Goal: Task Accomplishment & Management: Complete application form

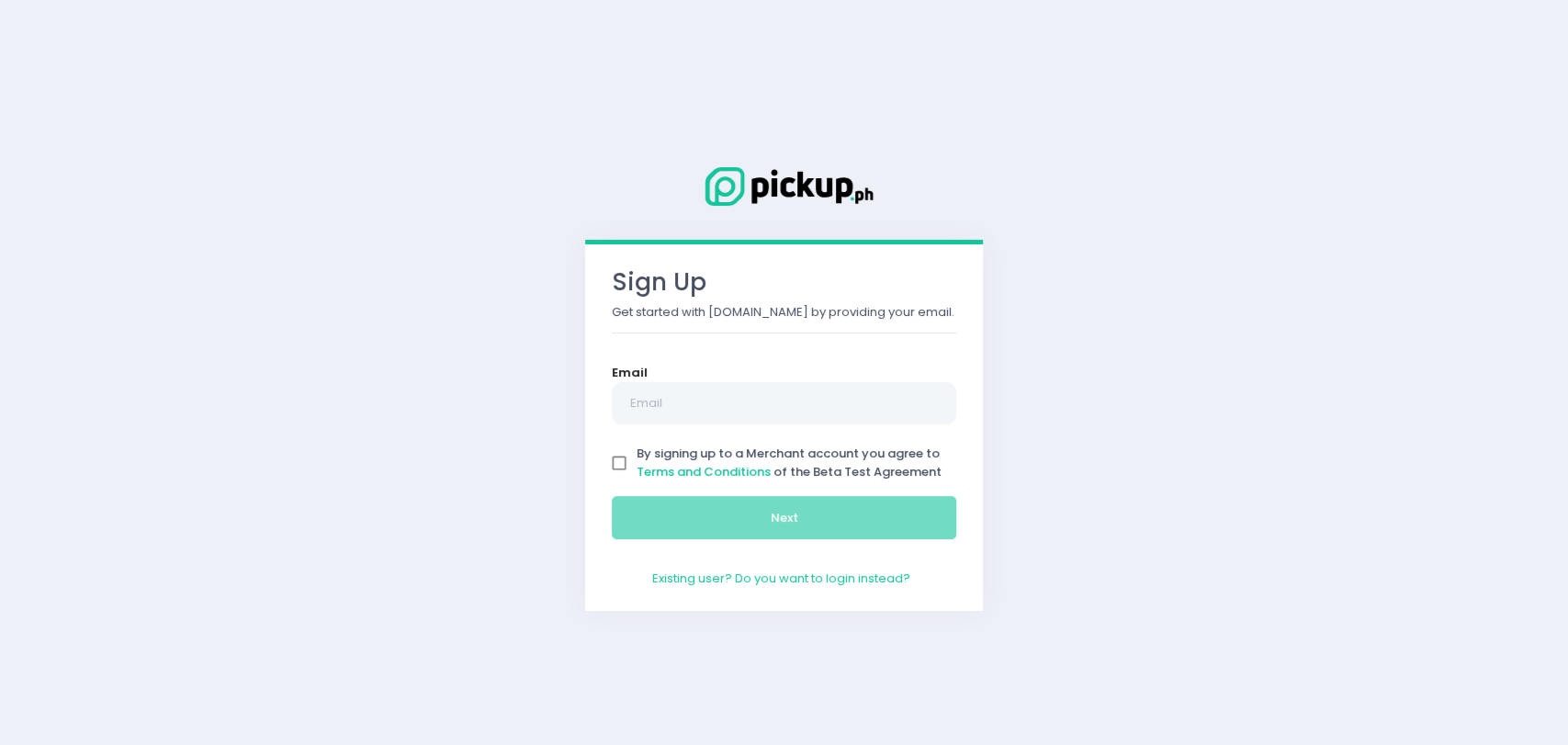
click at [628, 462] on input "By signing up to a Merchant account you agree to Terms and Conditions of the Be…" at bounding box center [618, 462] width 35 height 35
checkbox input "true"
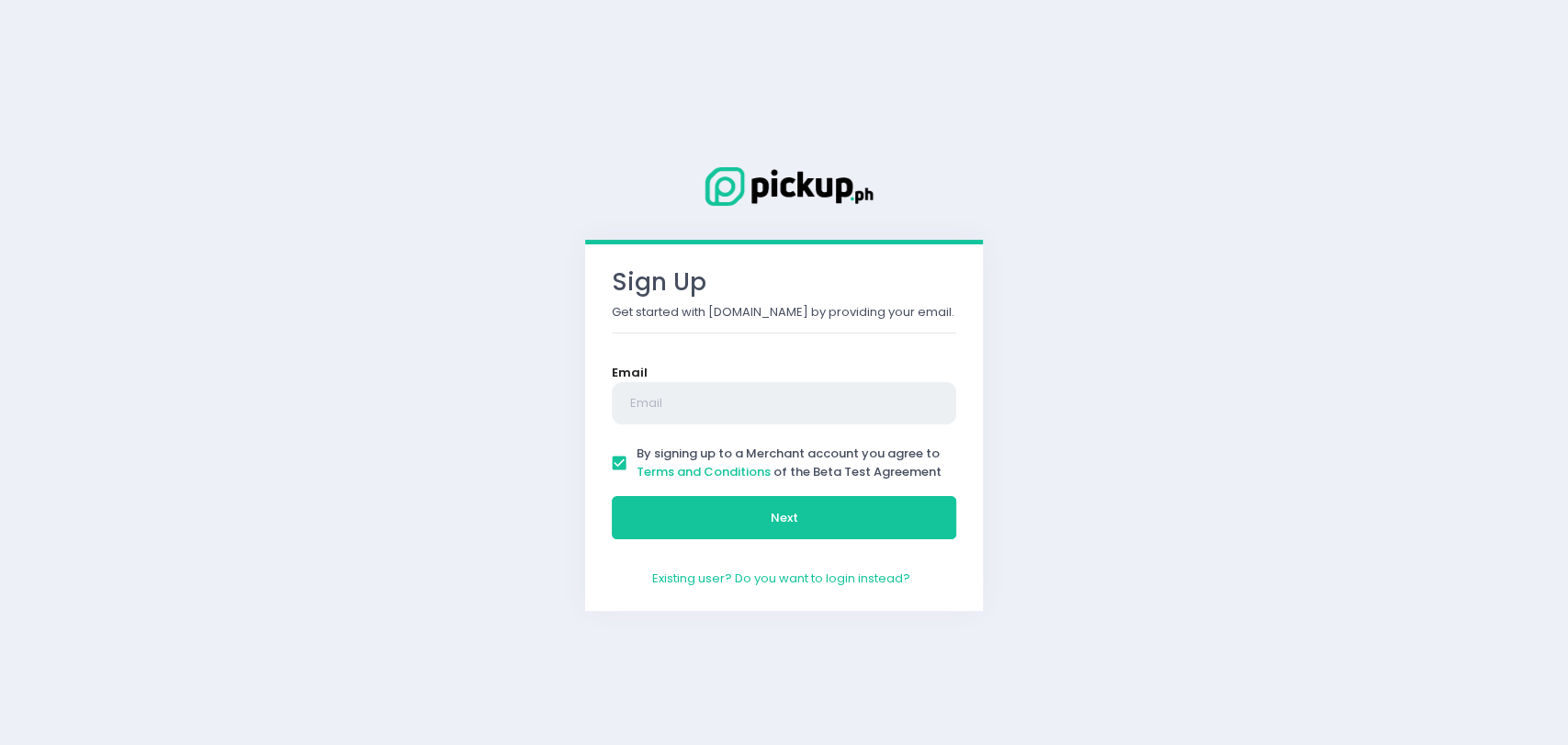
click at [664, 401] on input "text" at bounding box center [784, 402] width 345 height 42
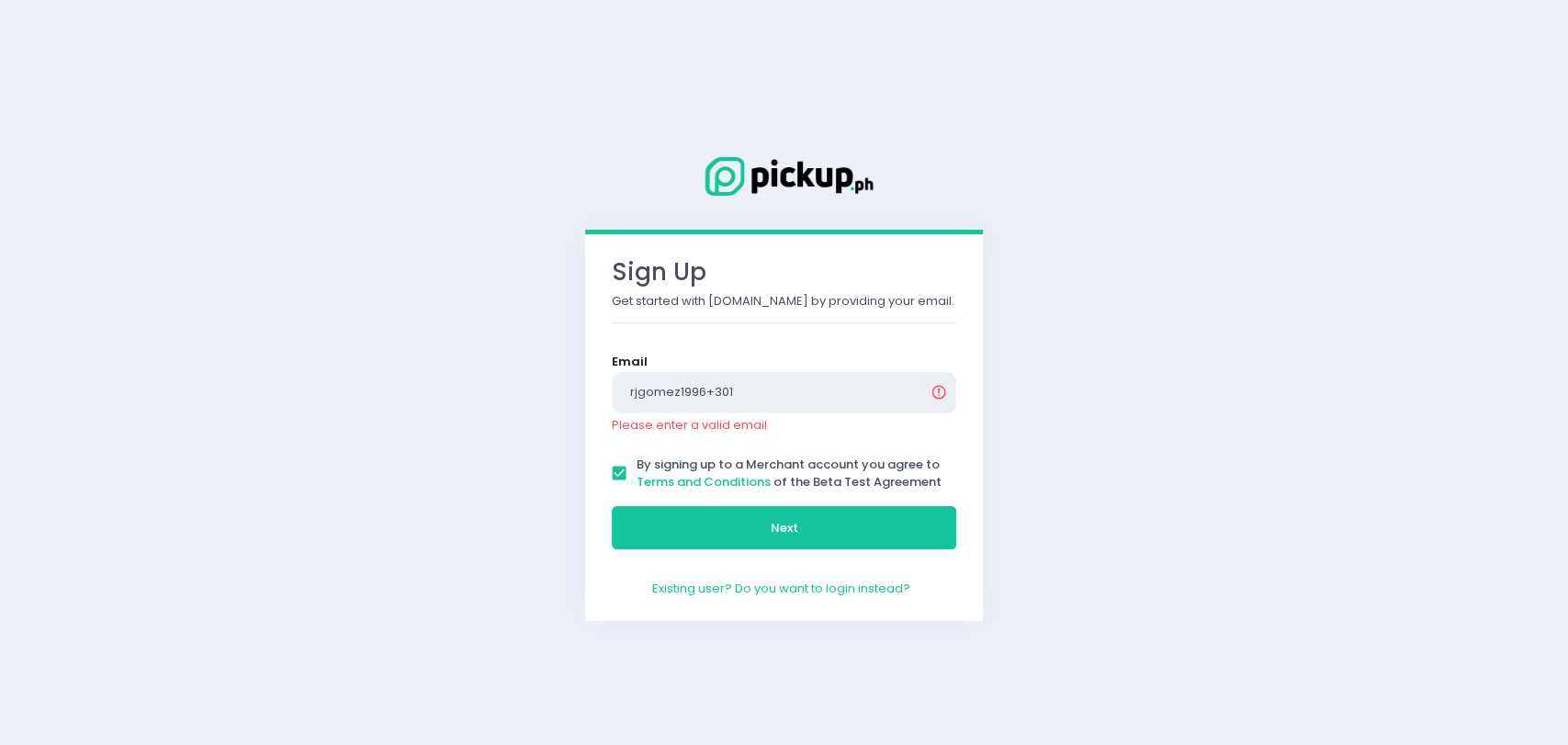
type input "rjgomez1996+301@gmail.com"
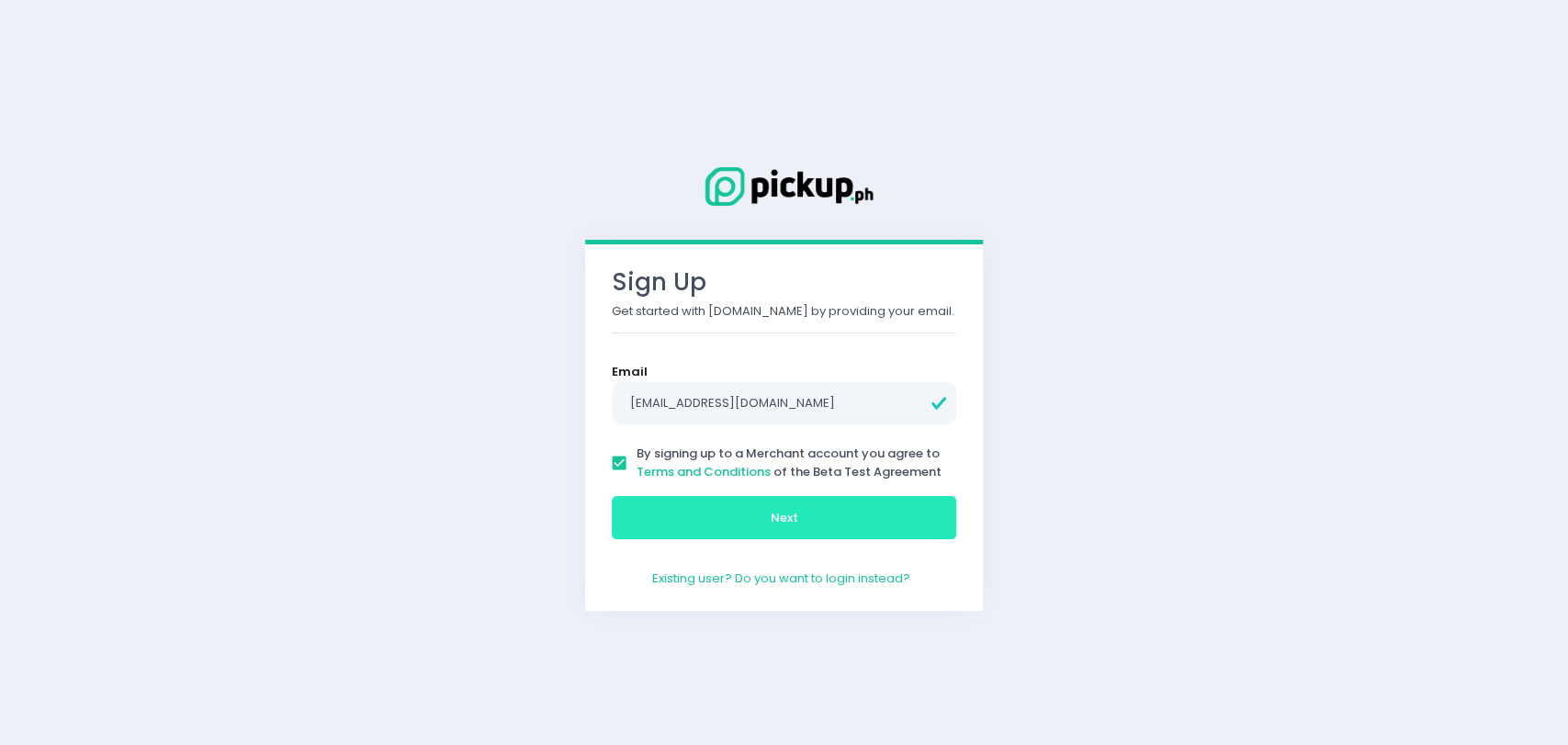
click at [771, 513] on span "Next" at bounding box center [784, 517] width 28 height 18
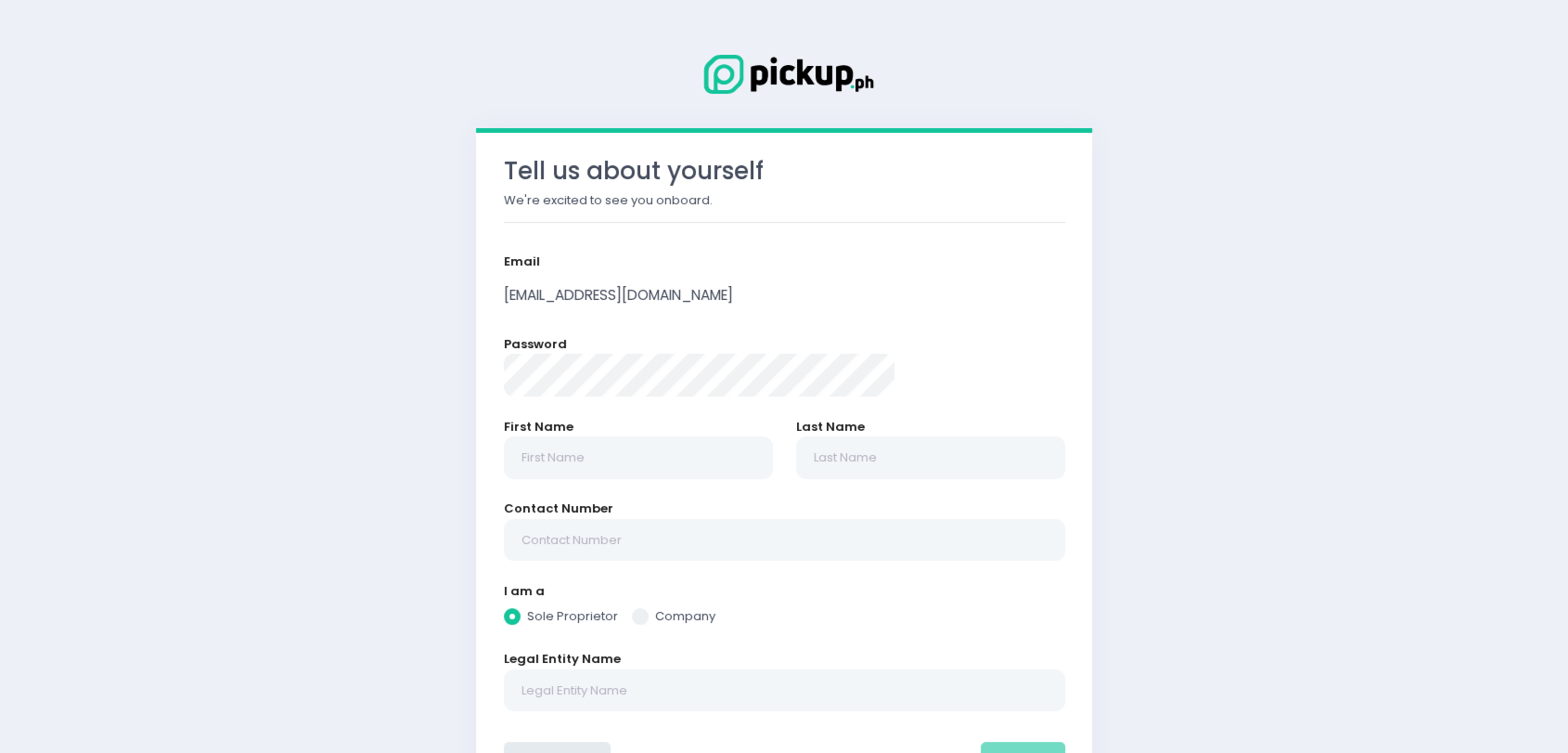
radio input "true"
click at [893, 322] on form "Email rjgomez1996+301@gmail.com Password First Name Last Name Contact Number I …" at bounding box center [784, 523] width 561 height 542
click at [692, 443] on input "text" at bounding box center [638, 457] width 269 height 42
type input "Rane"
radio input "true"
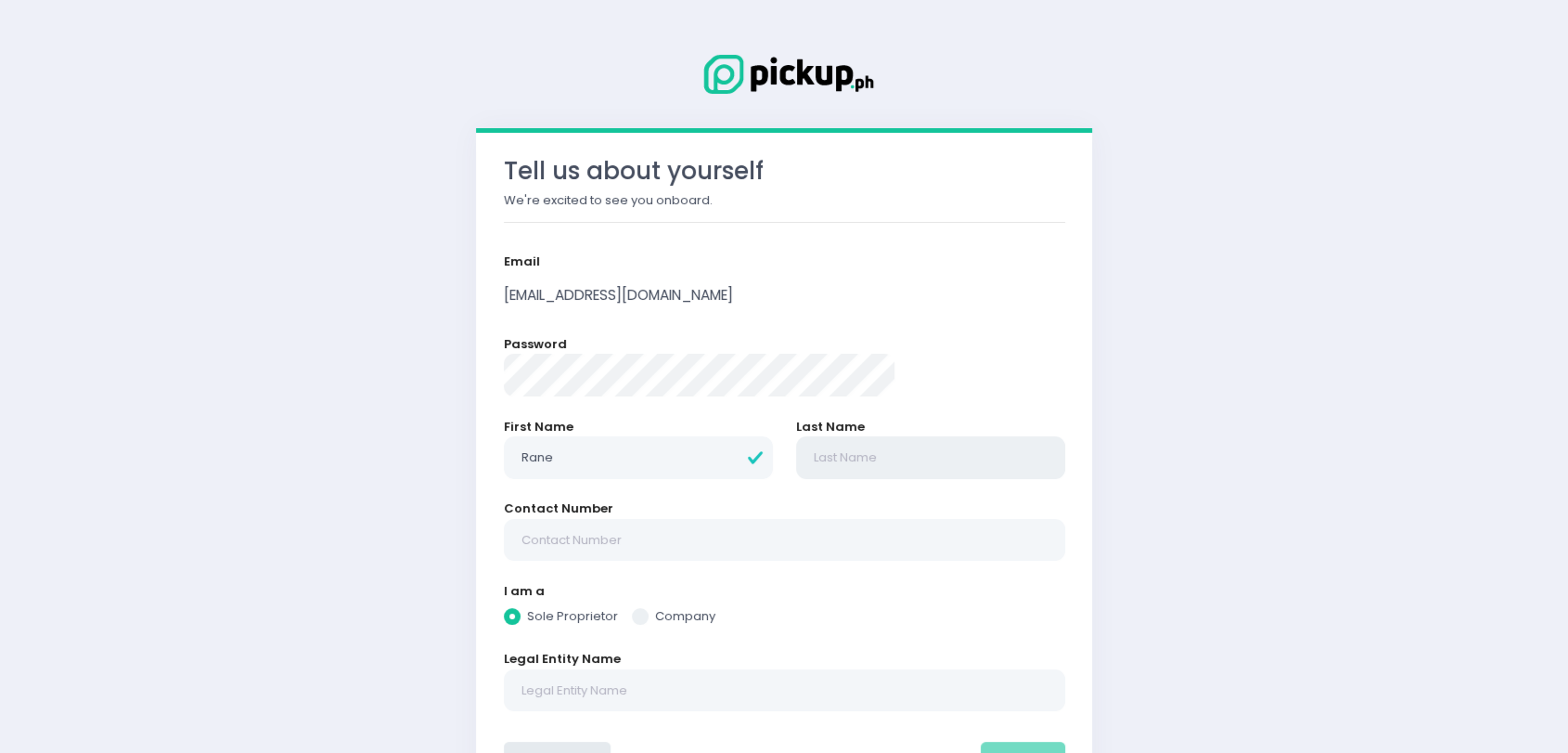
click at [843, 462] on input "text" at bounding box center [930, 457] width 269 height 42
type input "G"
radio input "true"
type input "Go"
radio input "true"
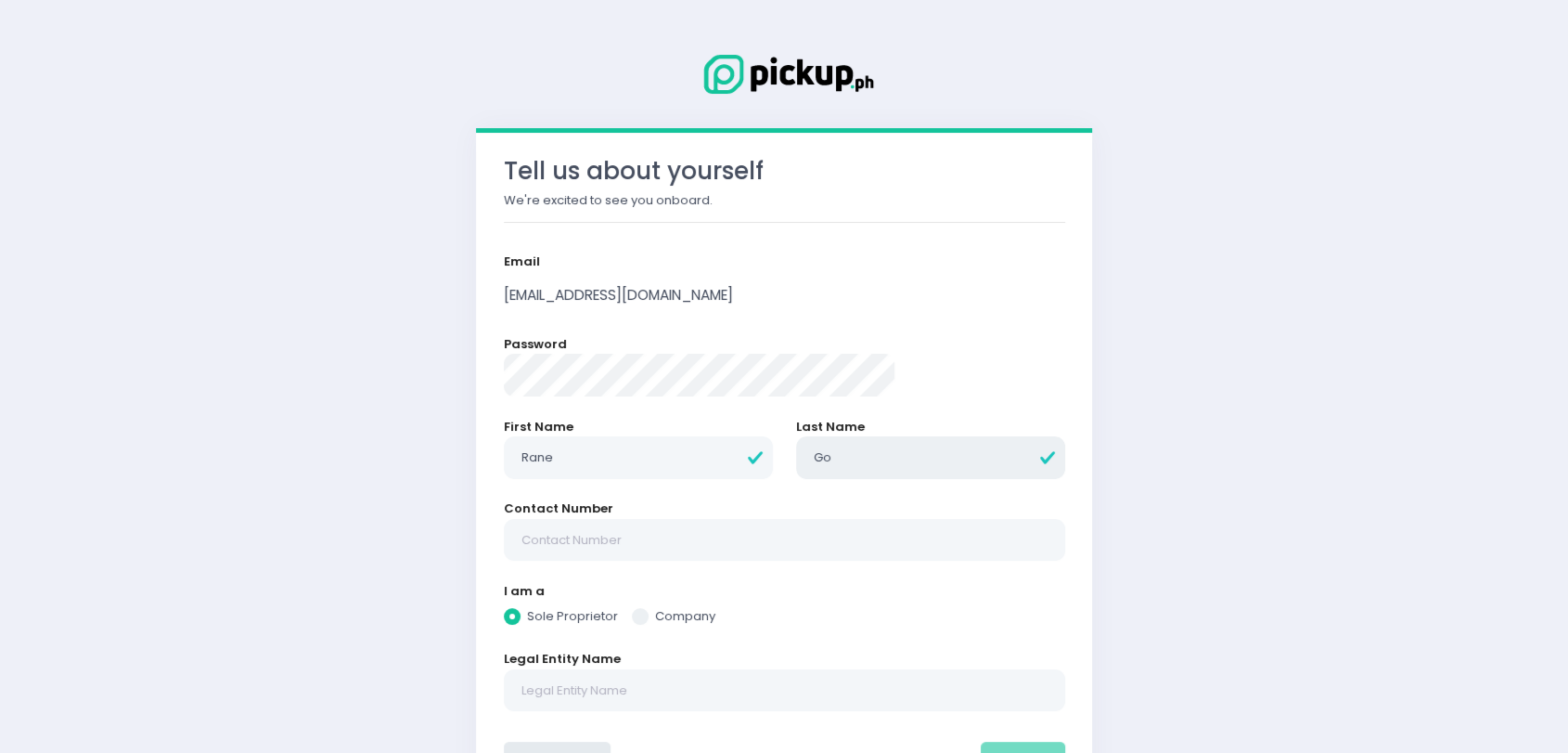
type input "Gom"
radio input "true"
type input "Gome"
radio input "true"
type input "Gomez"
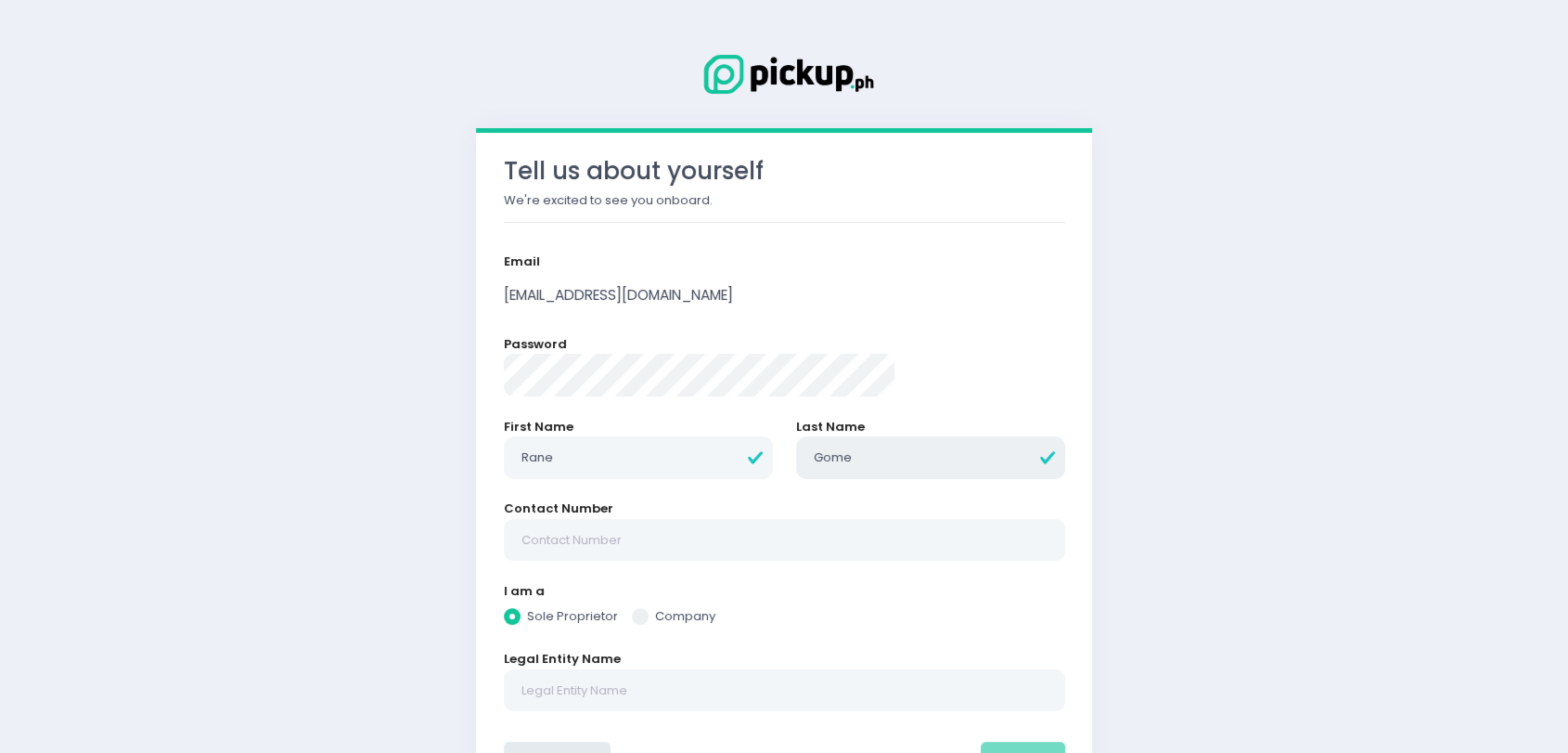
radio input "true"
type input "Gomez"
radio input "true"
click at [750, 544] on input "text" at bounding box center [784, 540] width 561 height 42
type input "9"
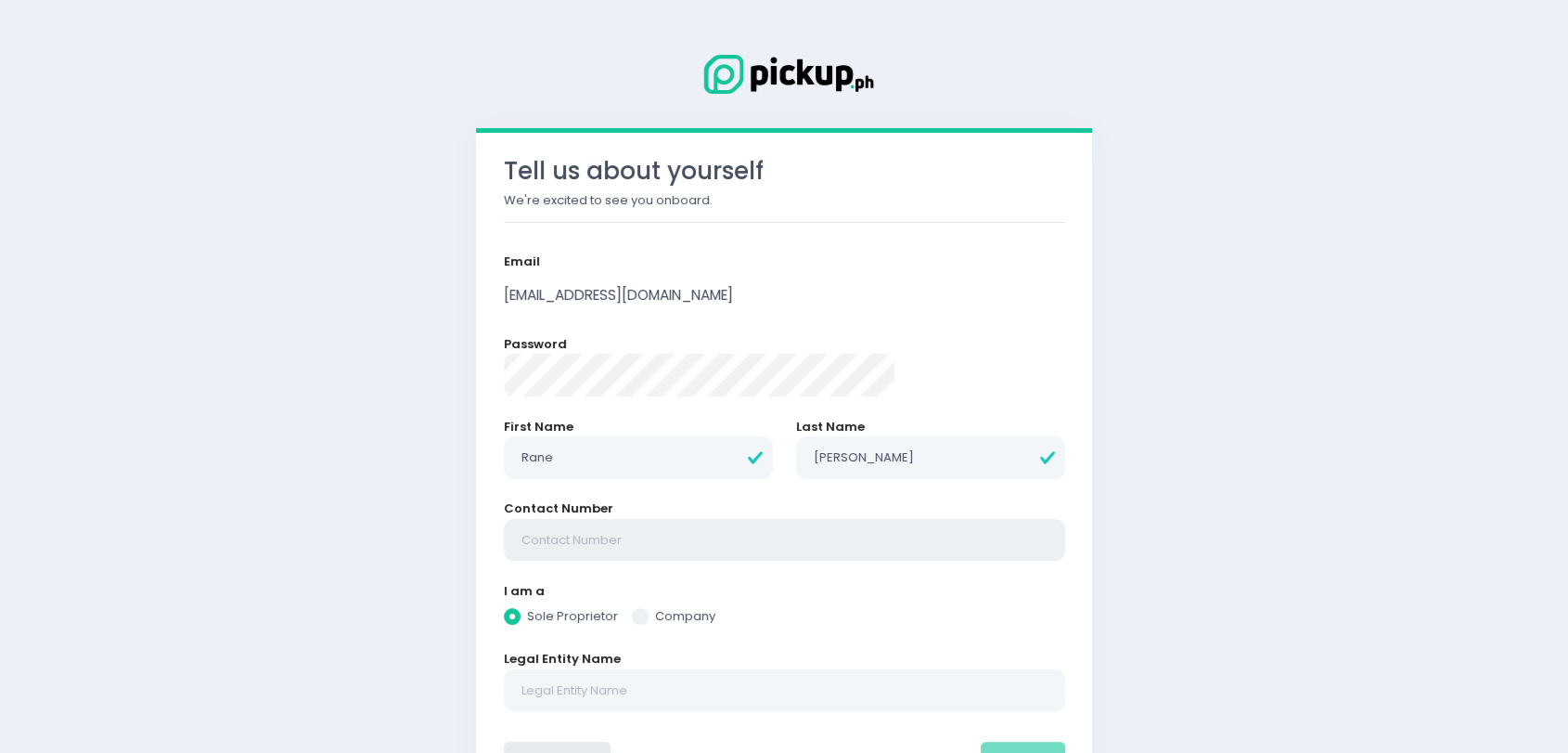
radio input "true"
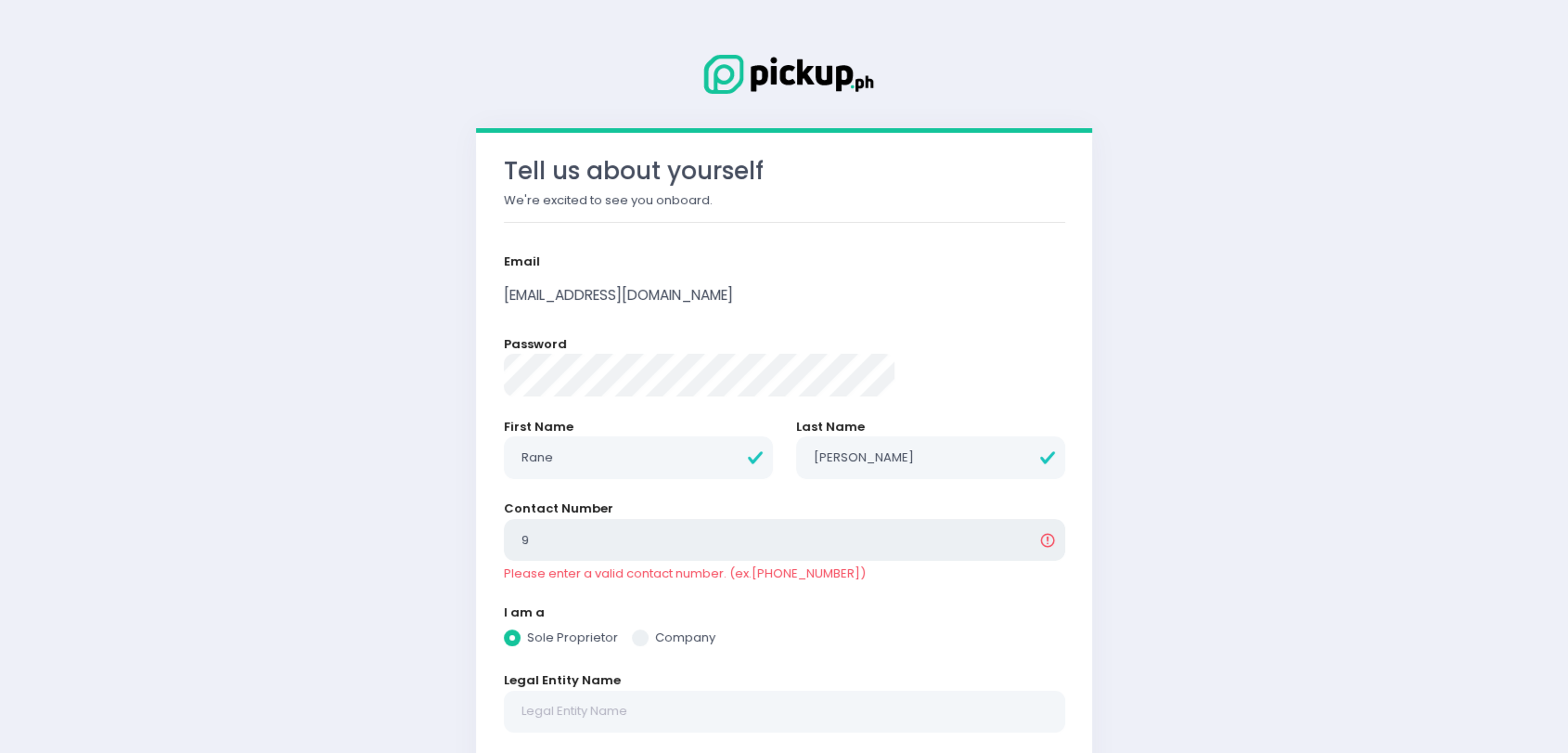
type input "97"
radio input "true"
type input "9"
radio input "true"
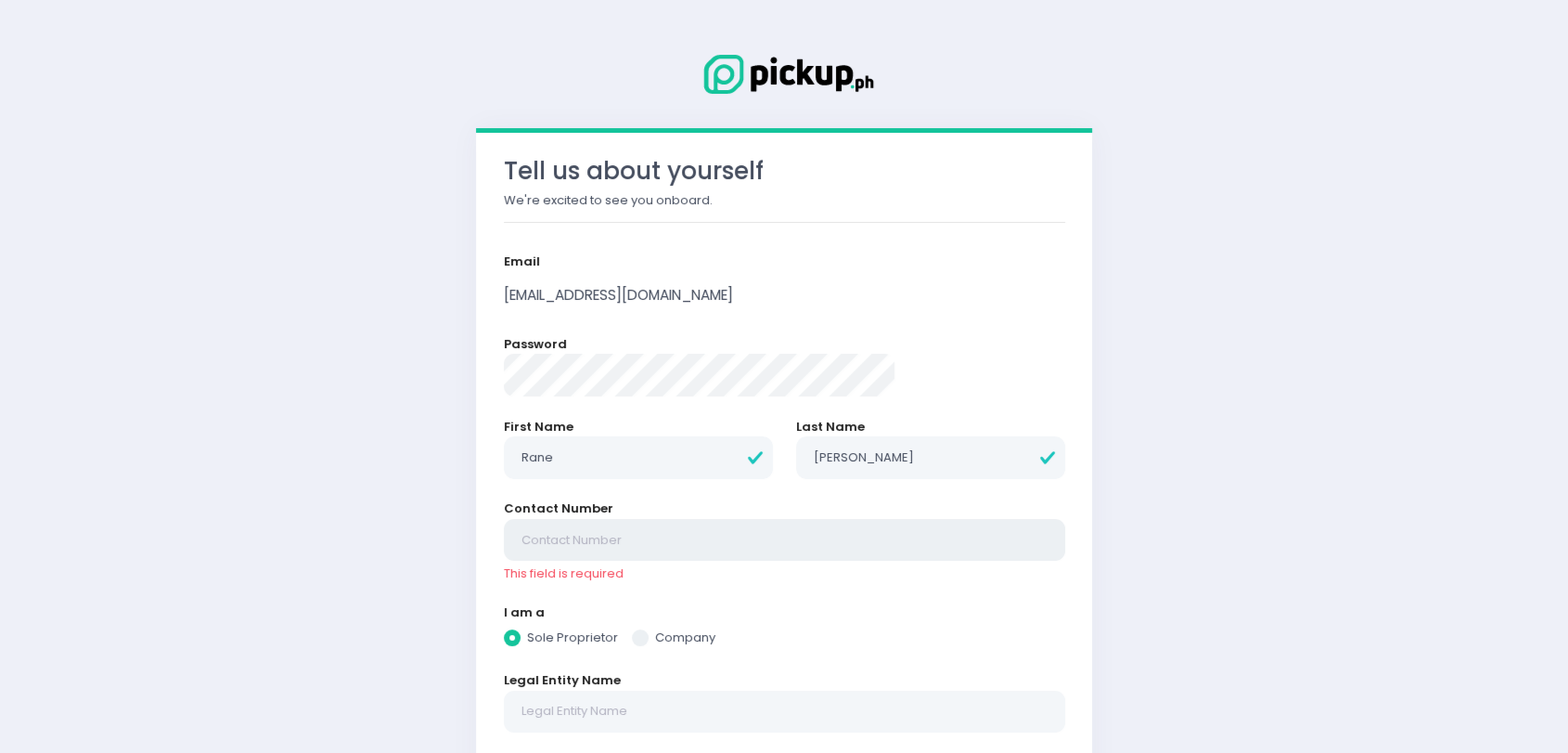
type input "9"
radio input "true"
type input "92"
radio input "true"
type input "927"
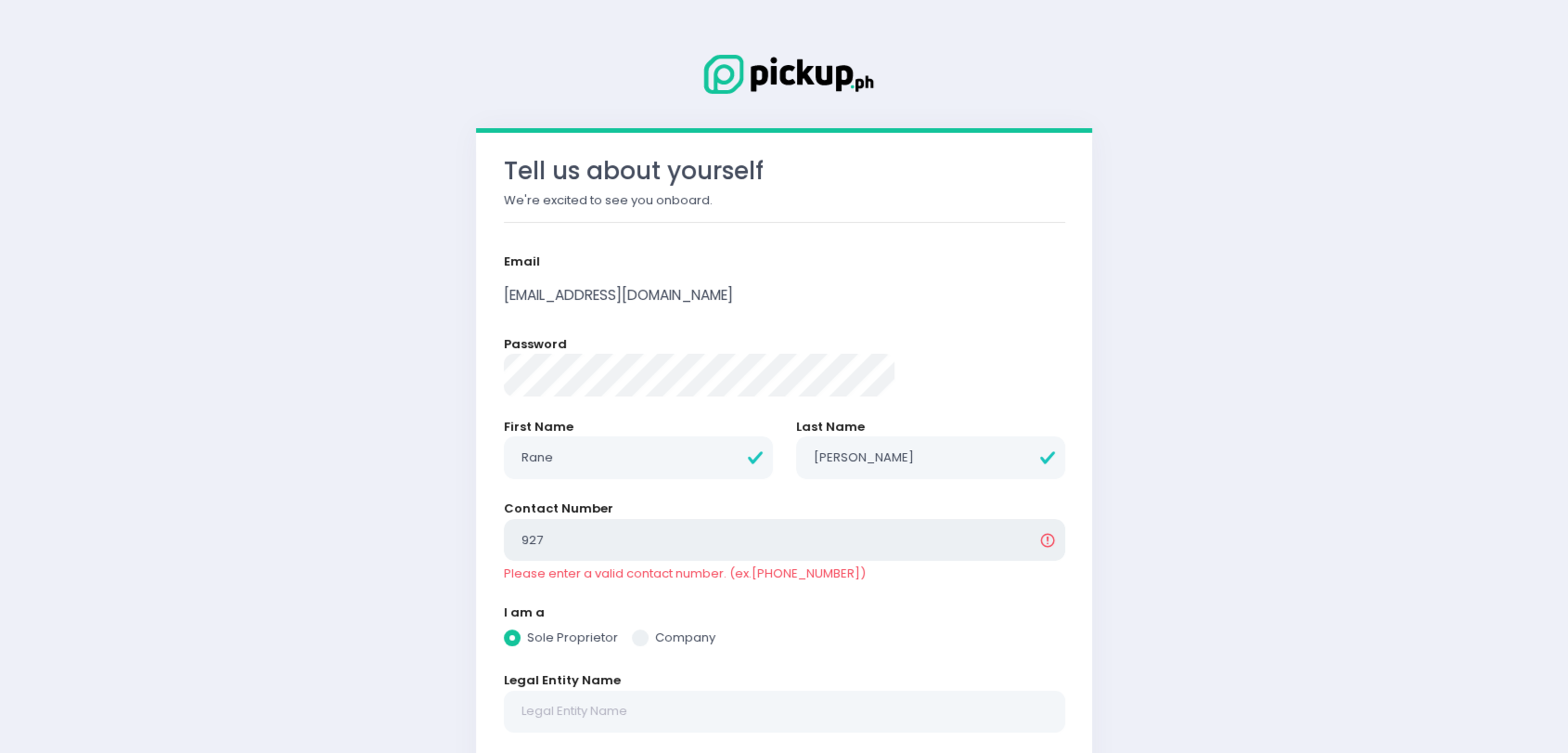
radio input "true"
type input "9279"
radio input "true"
type input "92796"
radio input "true"
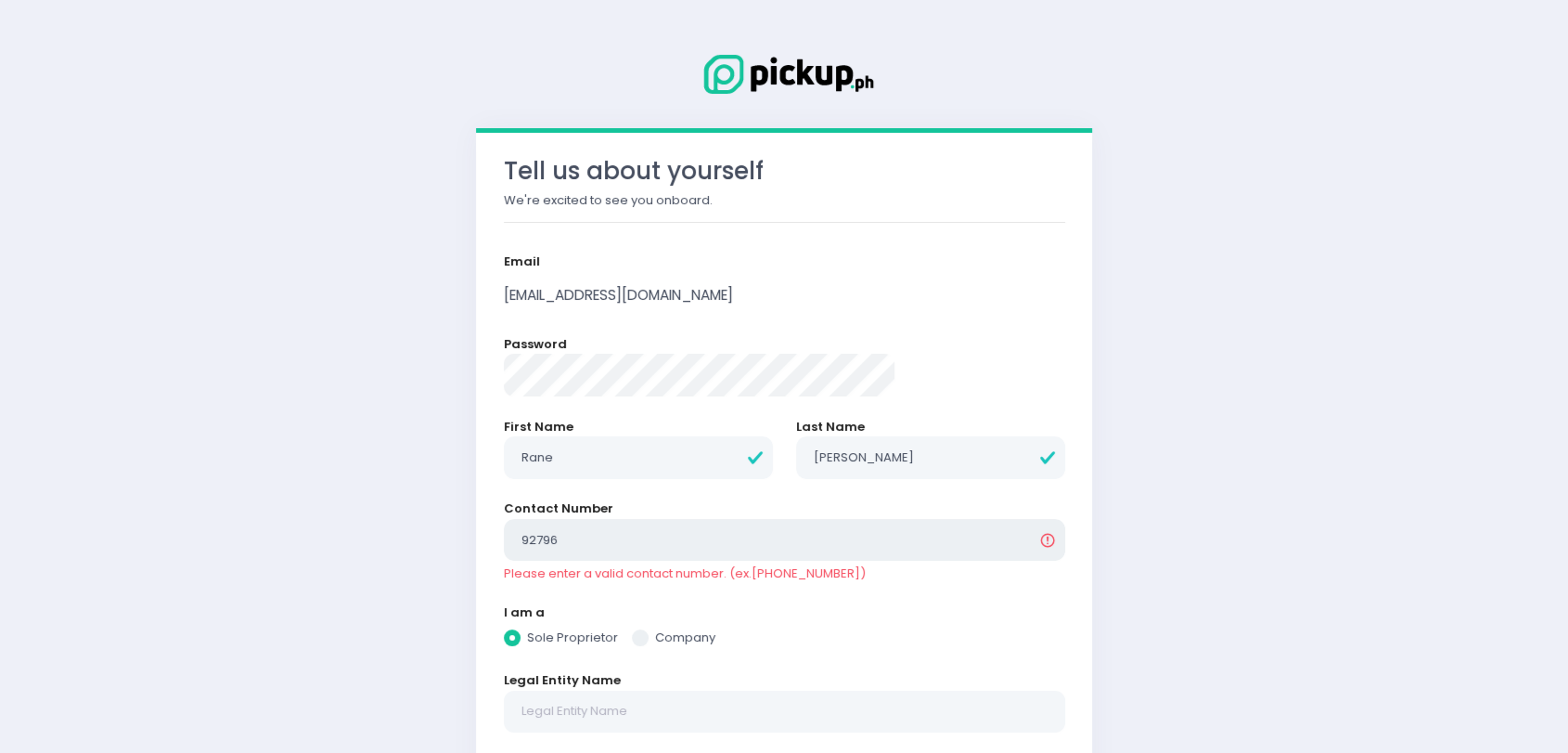
type input "927961"
radio input "true"
type input "9279619"
radio input "true"
type input "92796194"
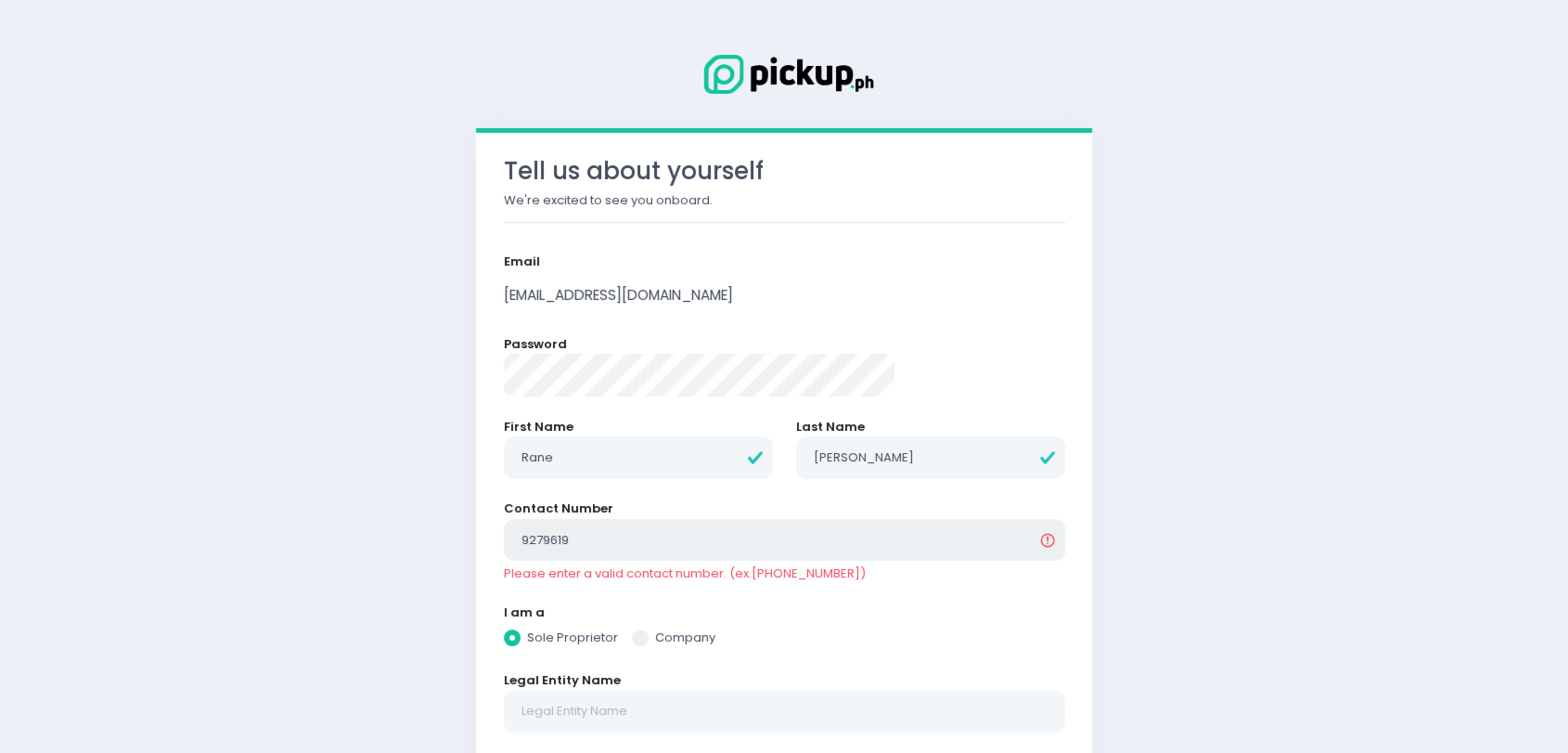
radio input "true"
type input "927961947"
radio input "true"
type input "9279619479"
radio input "true"
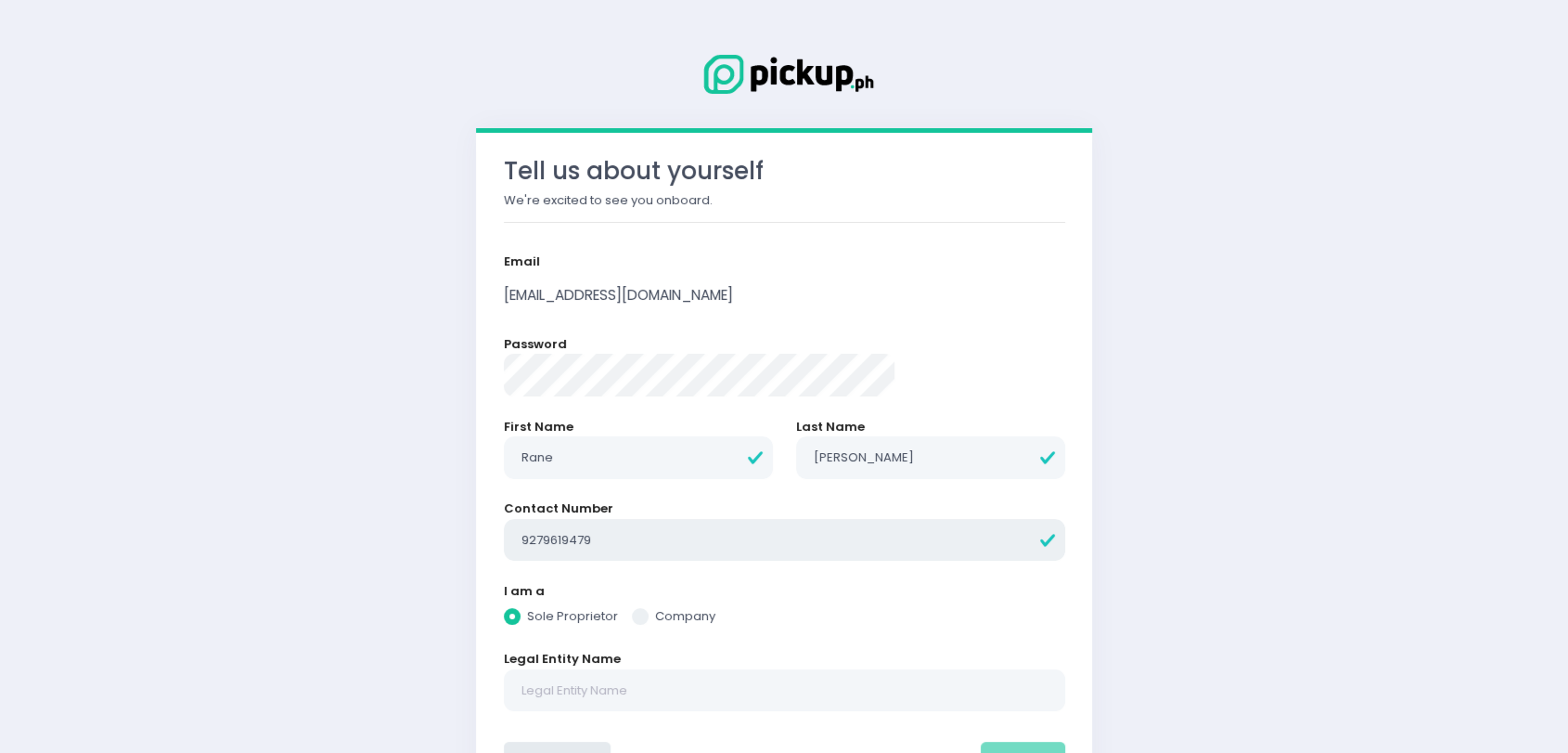
type input "9279619479"
radio input "true"
click at [940, 595] on div "I am a Sole Proprietor Company" at bounding box center [784, 606] width 561 height 47
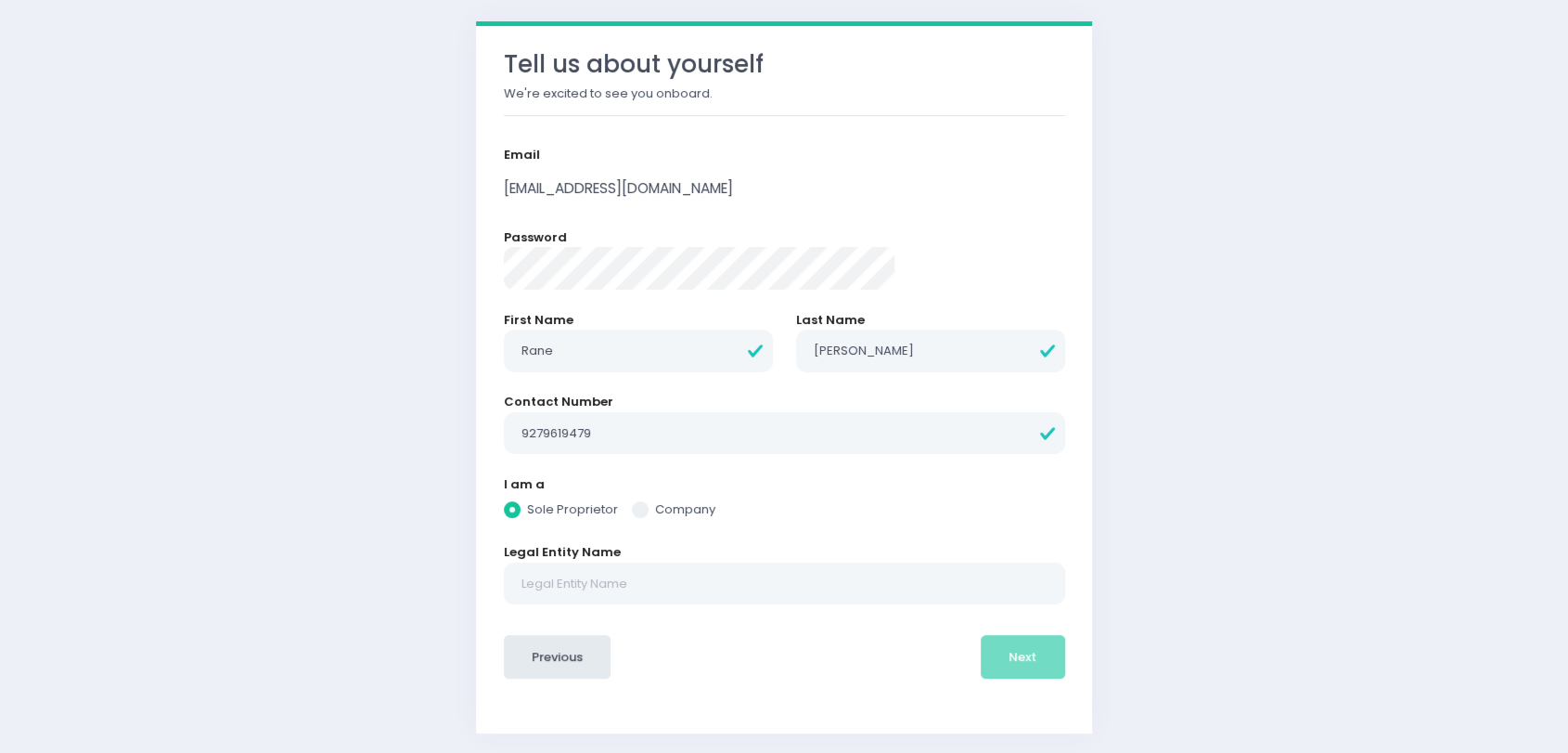
scroll to position [108, 0]
click at [607, 433] on input "9279619479" at bounding box center [784, 432] width 561 height 42
type input "09279619479"
radio input "true"
type input "09279619479"
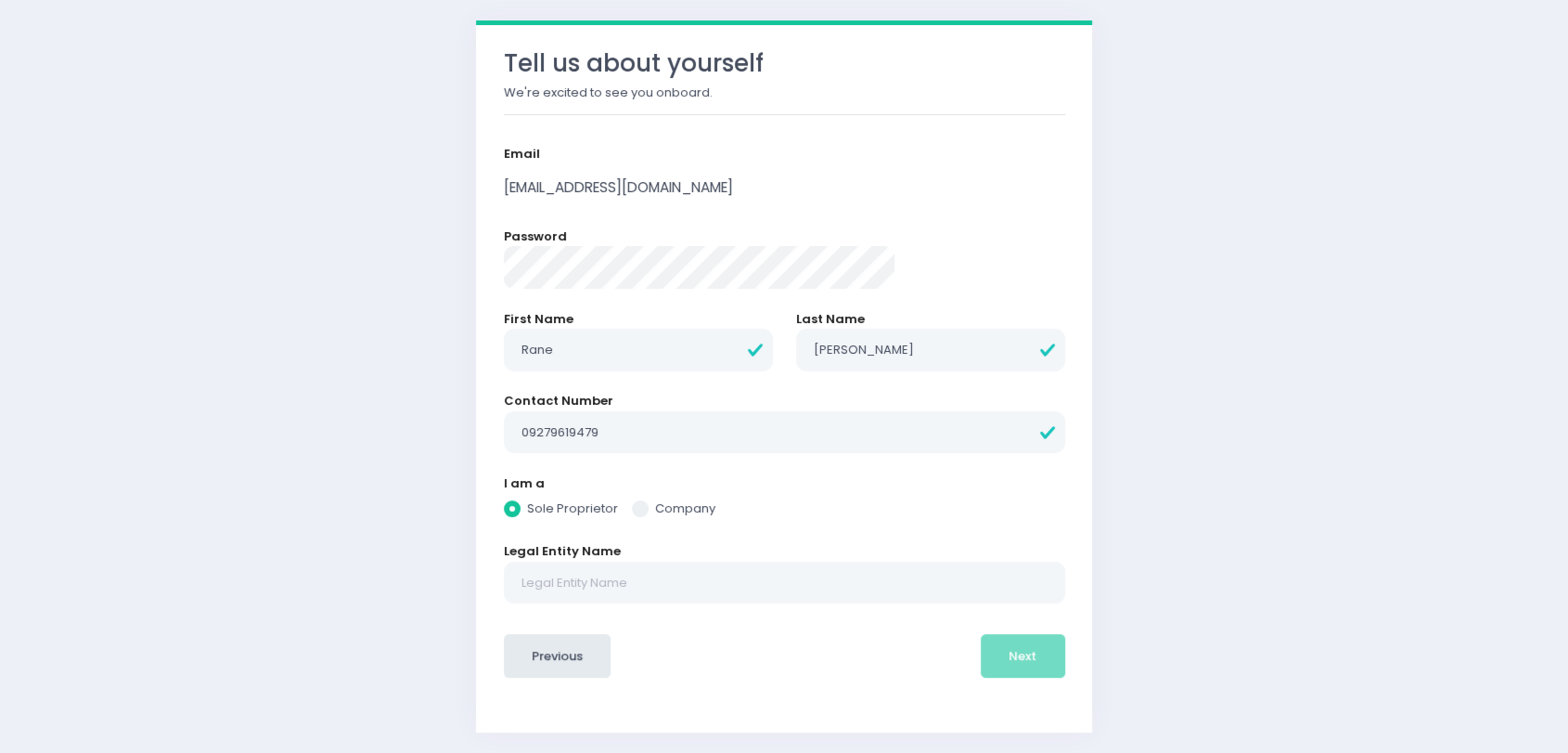
radio input "true"
click at [917, 495] on div "I am a Sole Proprietor Company" at bounding box center [784, 498] width 561 height 47
click at [648, 508] on span at bounding box center [641, 509] width 17 height 17
click at [667, 508] on input "Company" at bounding box center [660, 505] width 12 height 12
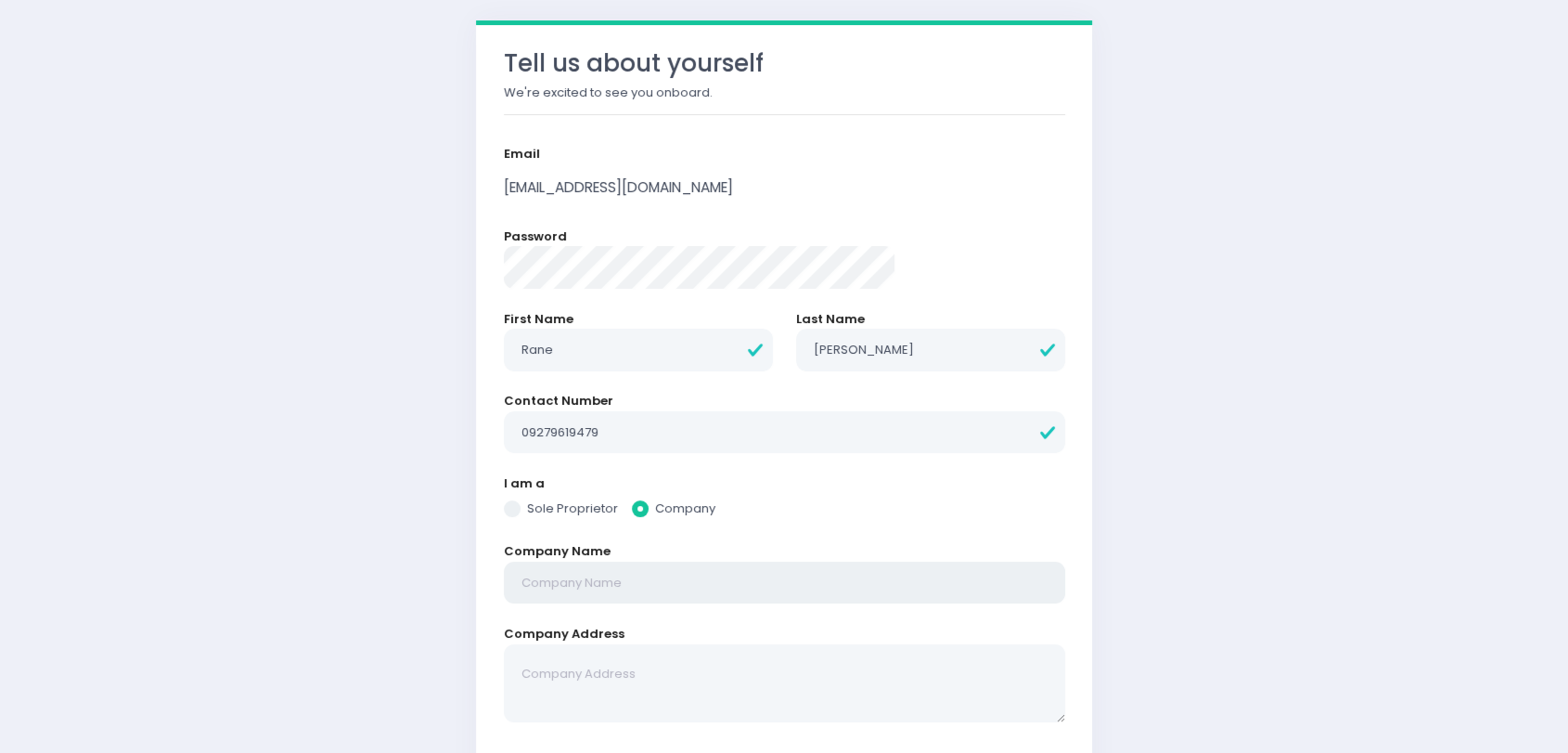
drag, startPoint x: 679, startPoint y: 576, endPoint x: 708, endPoint y: 559, distance: 33.6
click at [679, 577] on input "text" at bounding box center [784, 582] width 561 height 42
radio input "true"
type input "N"
radio input "true"
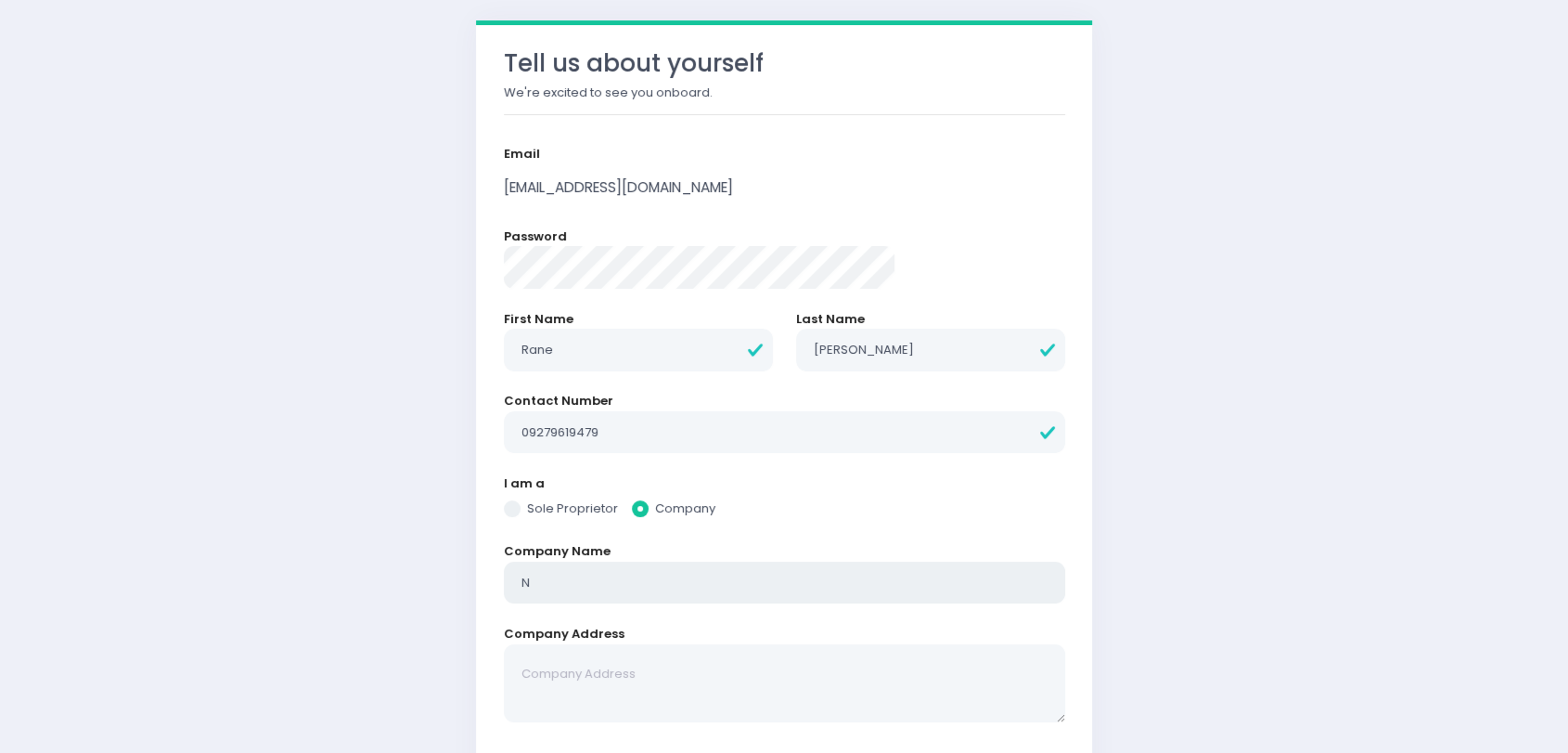
type input "Ni"
radio input "true"
type input "Nip"
radio input "true"
type input "Nipp"
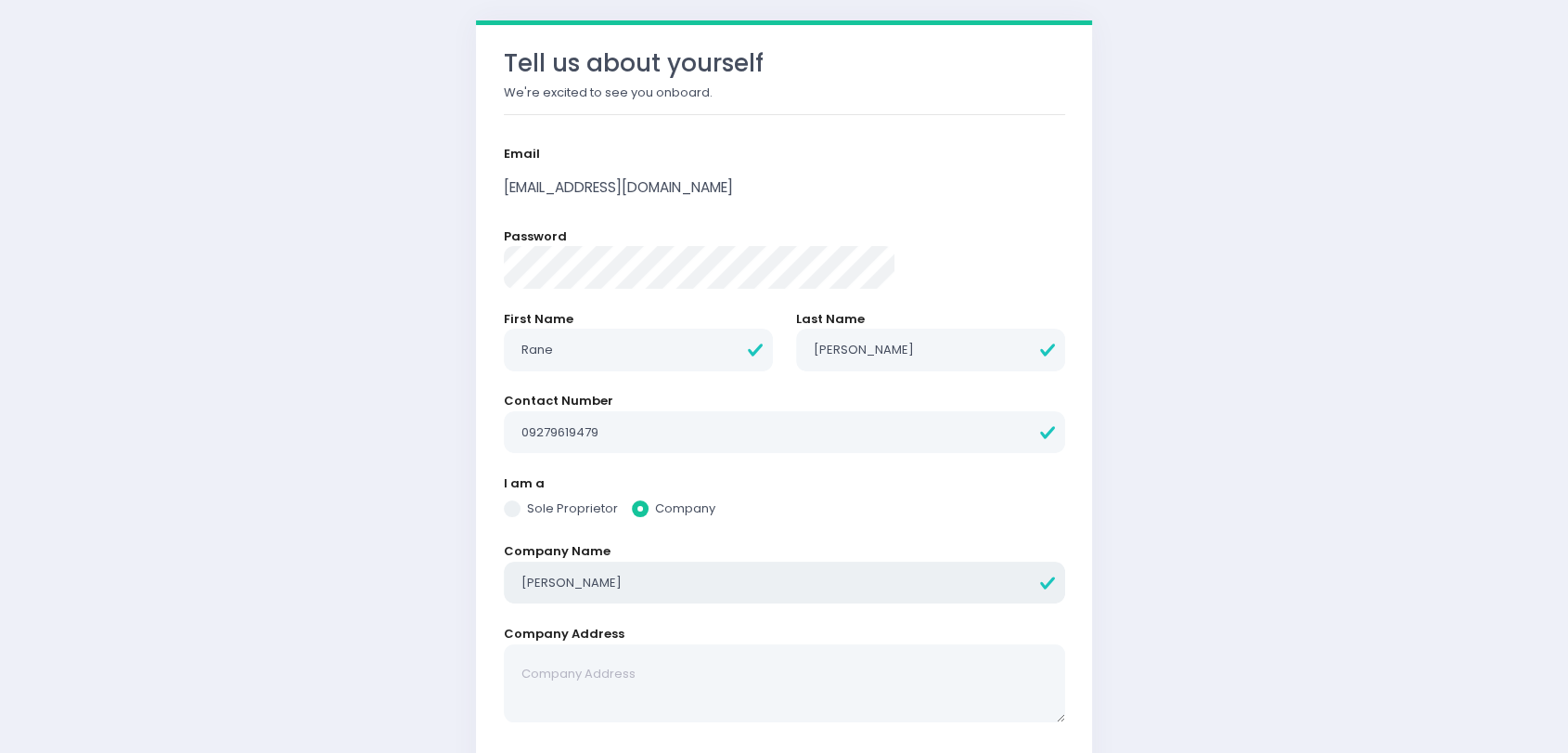
radio input "true"
type input "Nippo"
radio input "true"
type input "Nippon"
radio input "true"
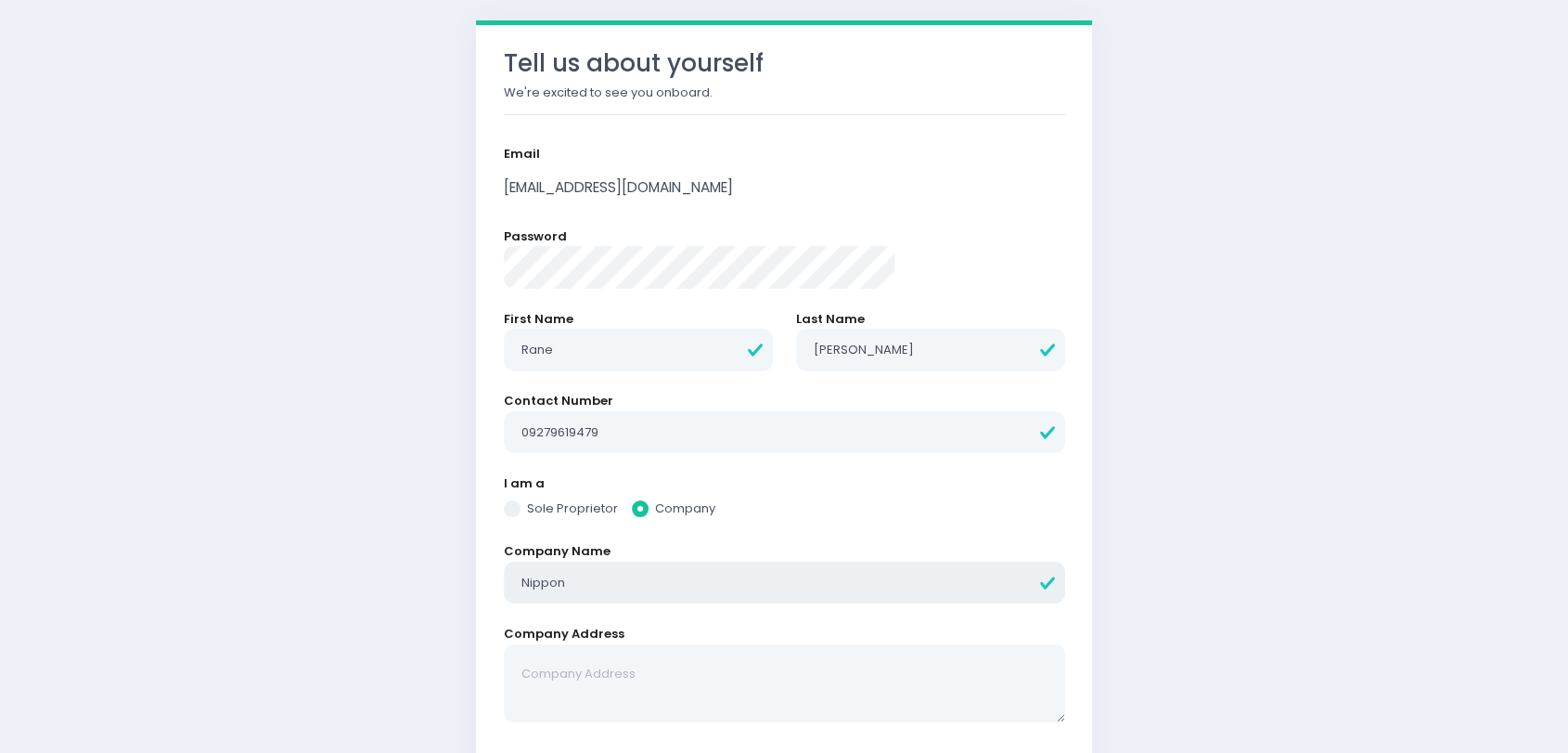
type input "Nippon"
radio input "true"
type input "Nippon H"
radio input "true"
type input "Nippon Ha"
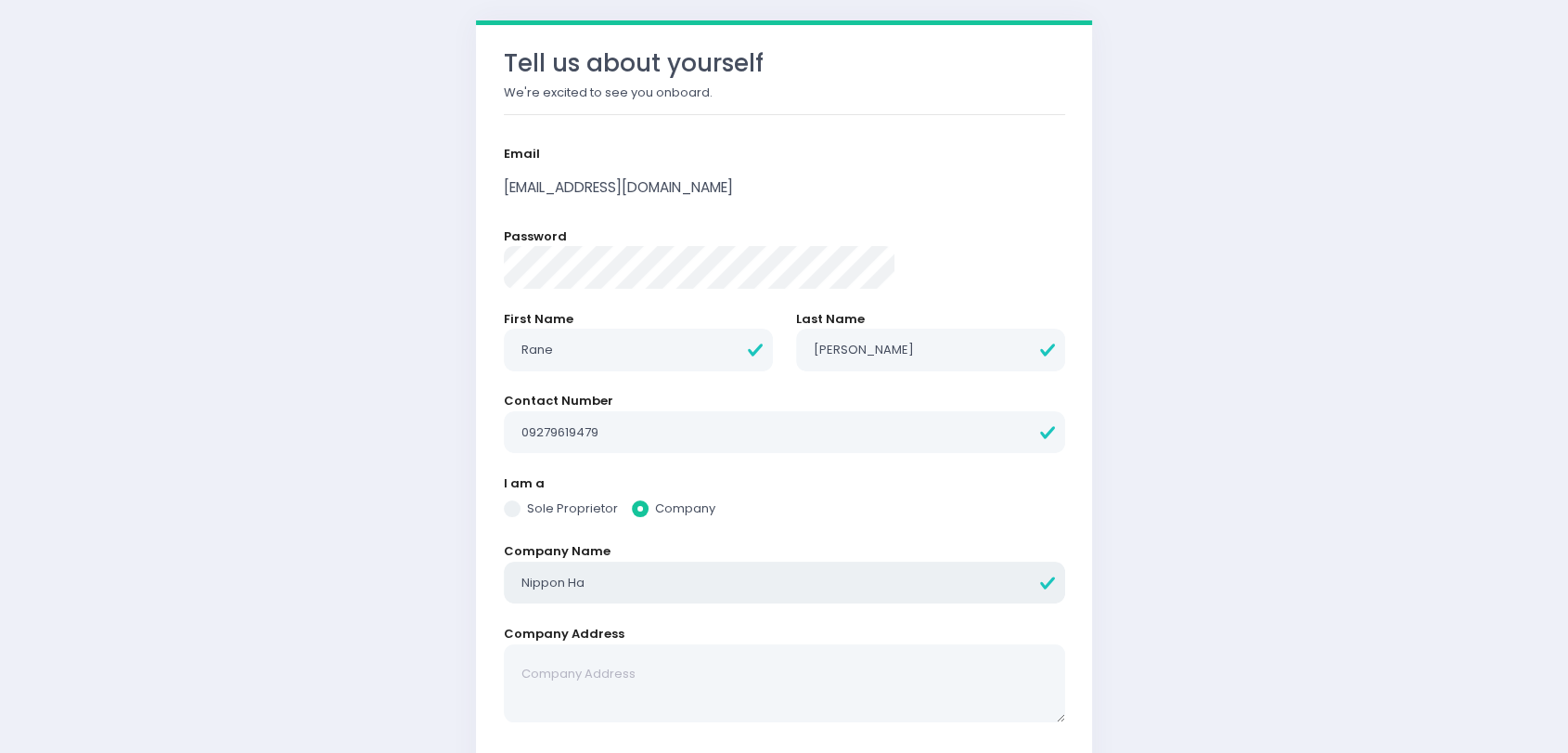
radio input "true"
type input "Nippon Has"
radio input "true"
type input "Nippon Hash"
radio input "true"
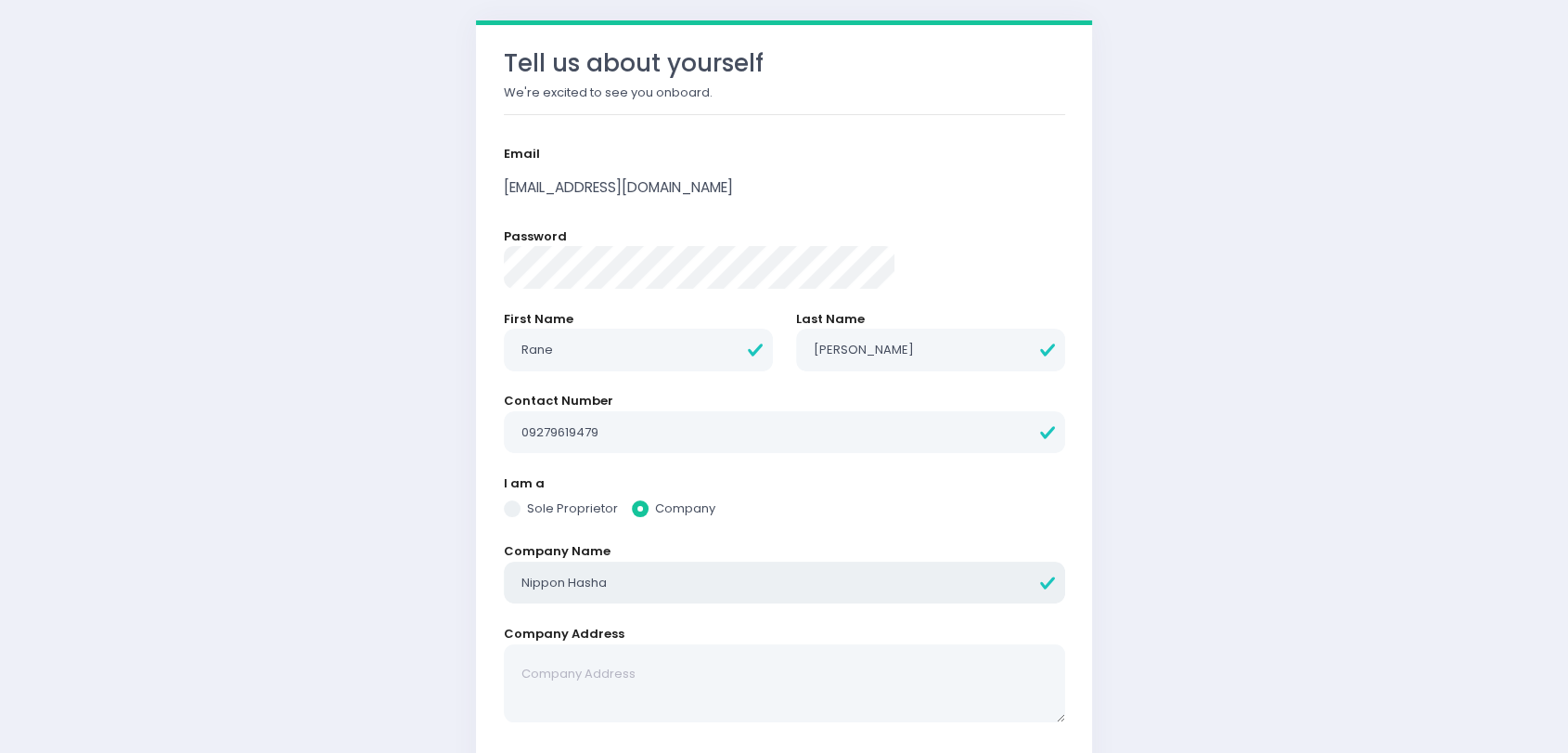
type input "Nippon Hasha"
radio input "true"
type input "Nippon Hasha"
radio input "true"
type input "Nippon Hasha I"
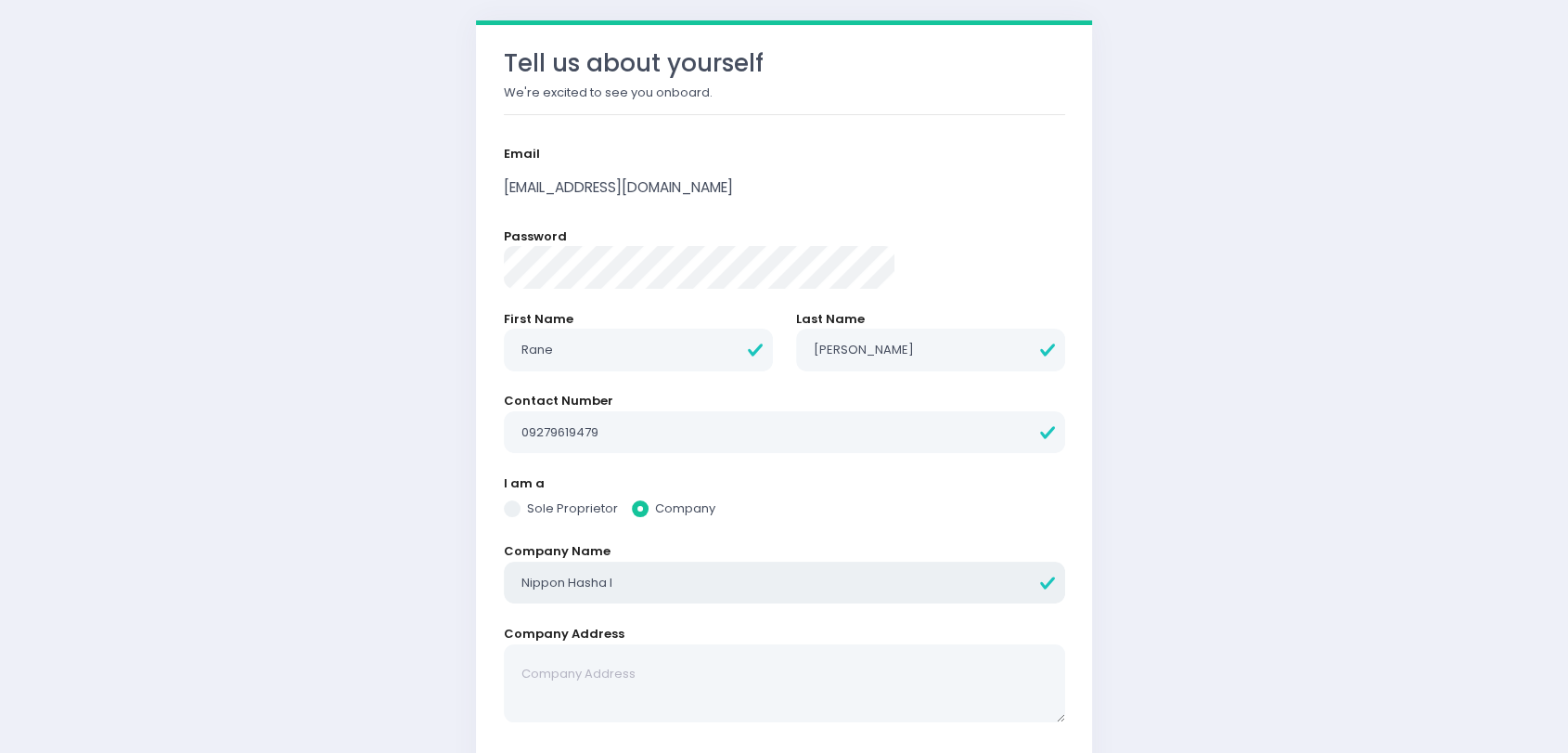
radio input "true"
type input "Nippon Hasha In"
radio input "true"
type input "Nippon Hasha Inc"
radio input "true"
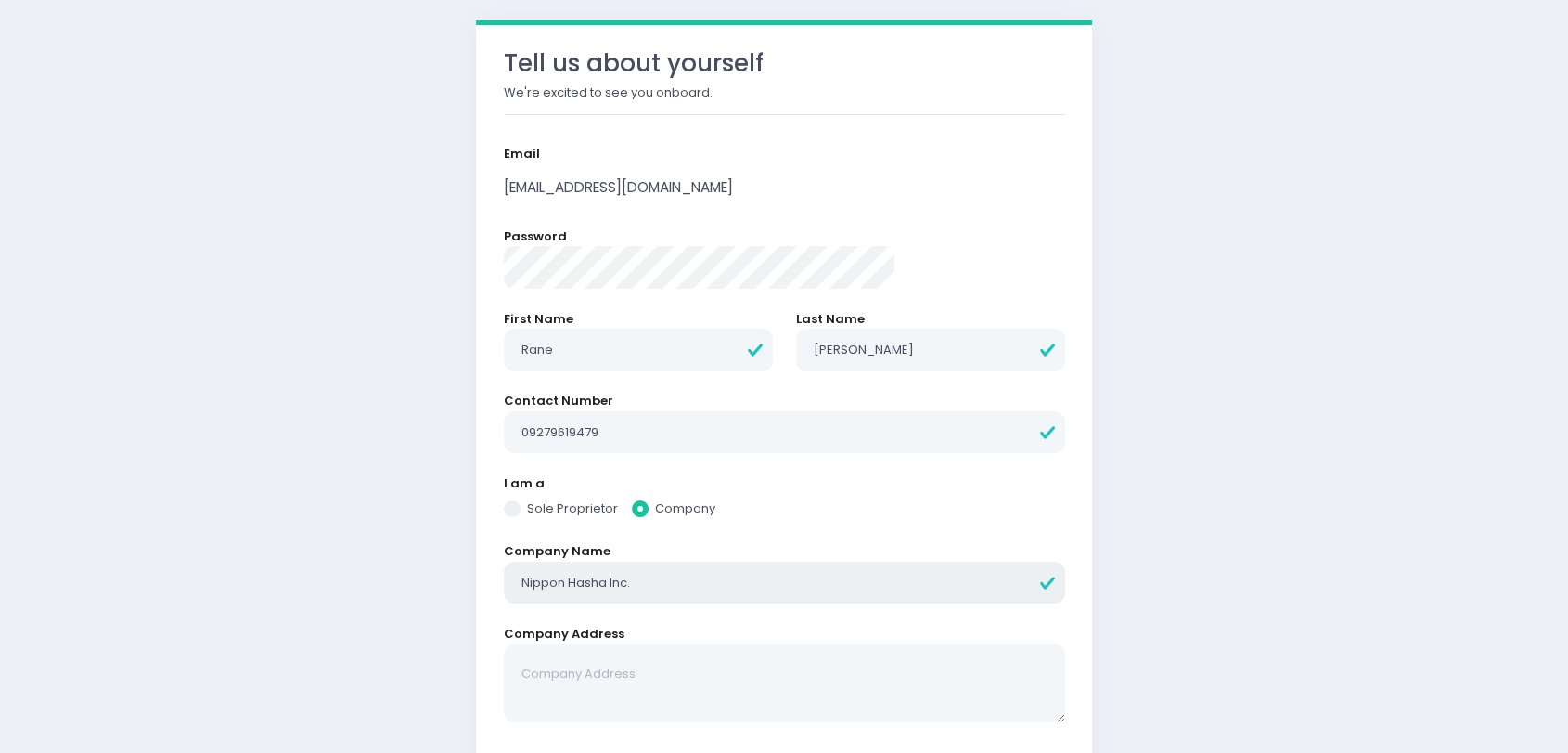
type input "Nippon Hasha Inc."
click at [658, 681] on textarea at bounding box center [784, 684] width 561 height 79
paste textarea "7F Four Ecom Center Mall of Asia Complex Pasay City"
radio input "true"
type textarea "7F Four Ecom Center Mall of Asia Complex Pasay City"
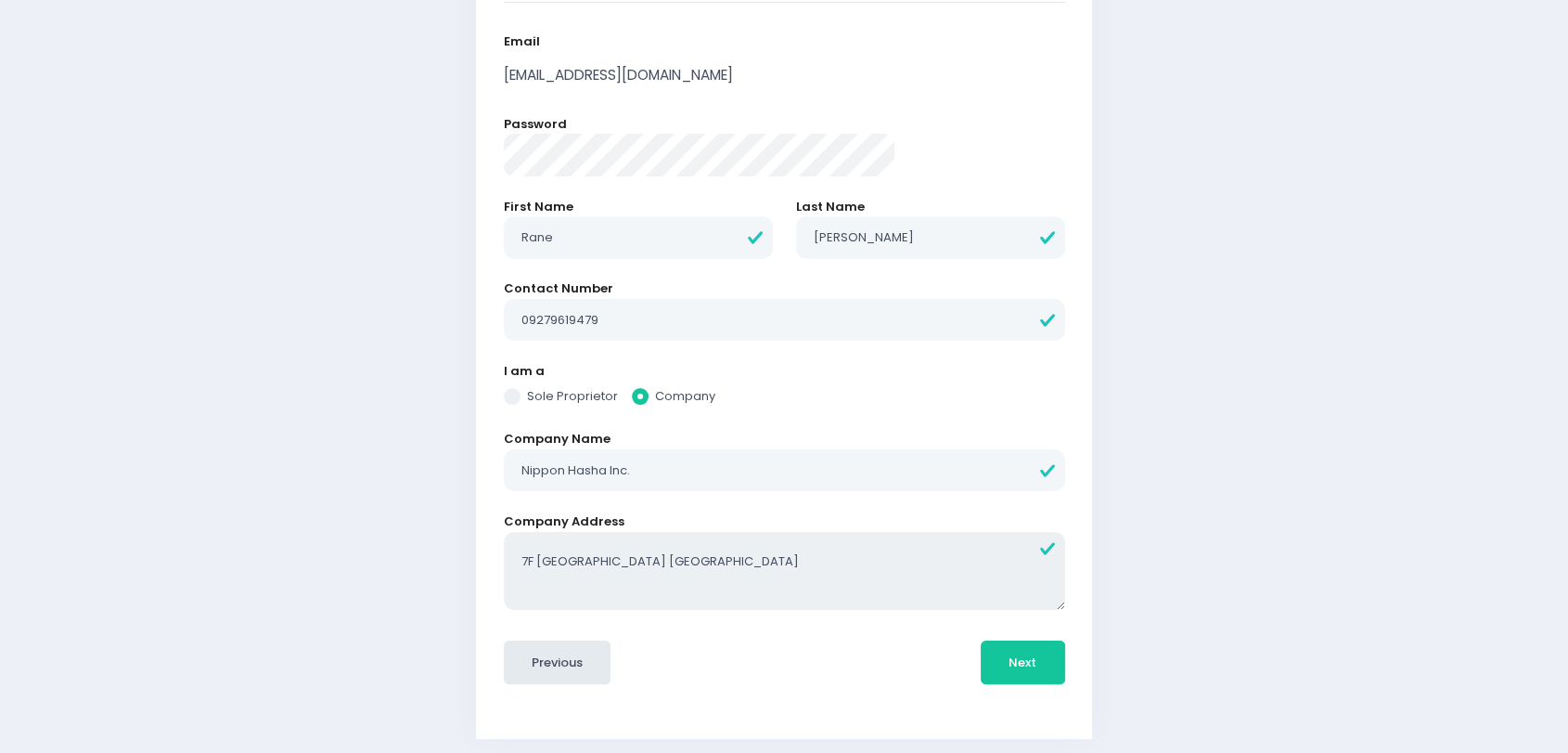
scroll to position [226, 0]
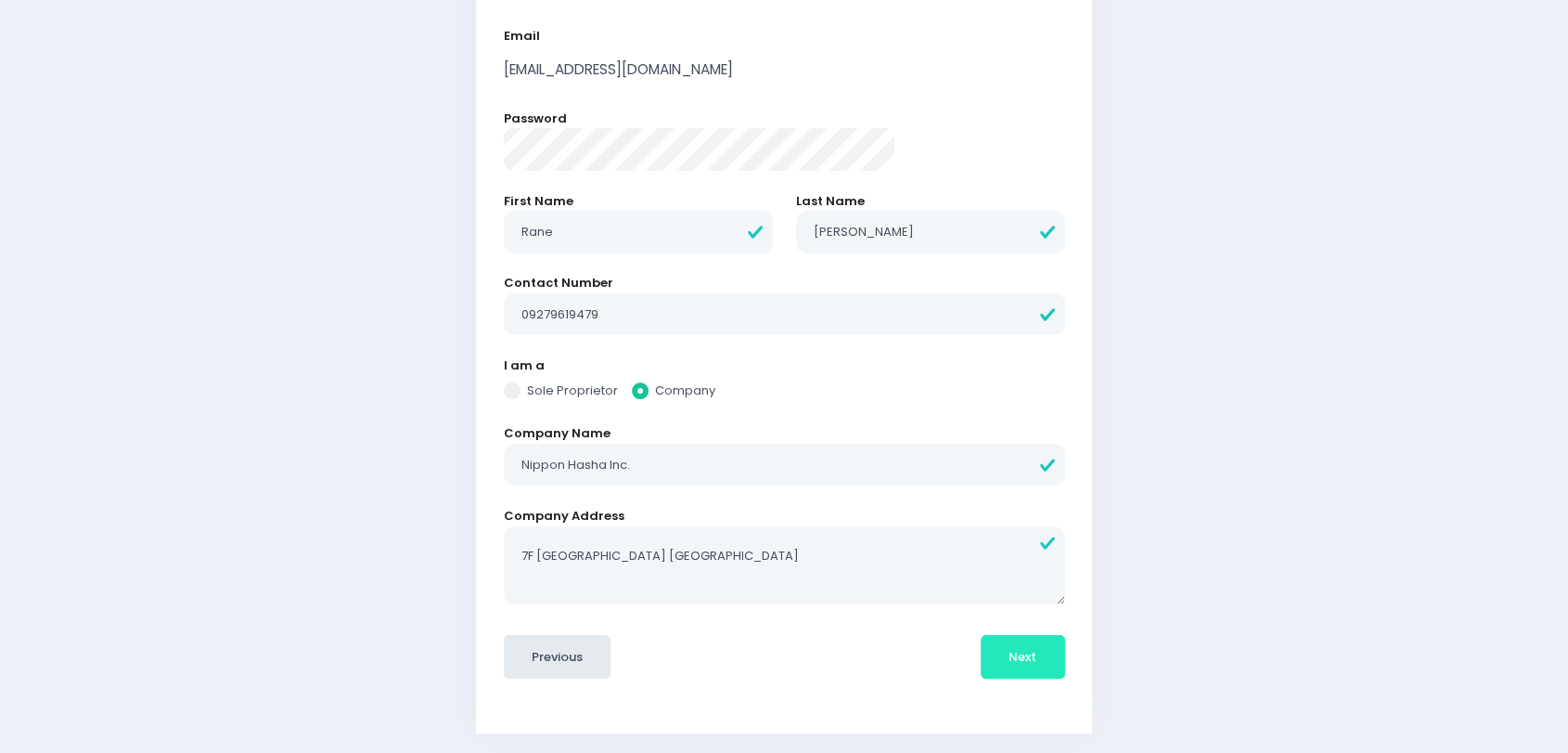
click at [1009, 652] on span "Next" at bounding box center [1023, 656] width 28 height 18
radio input "true"
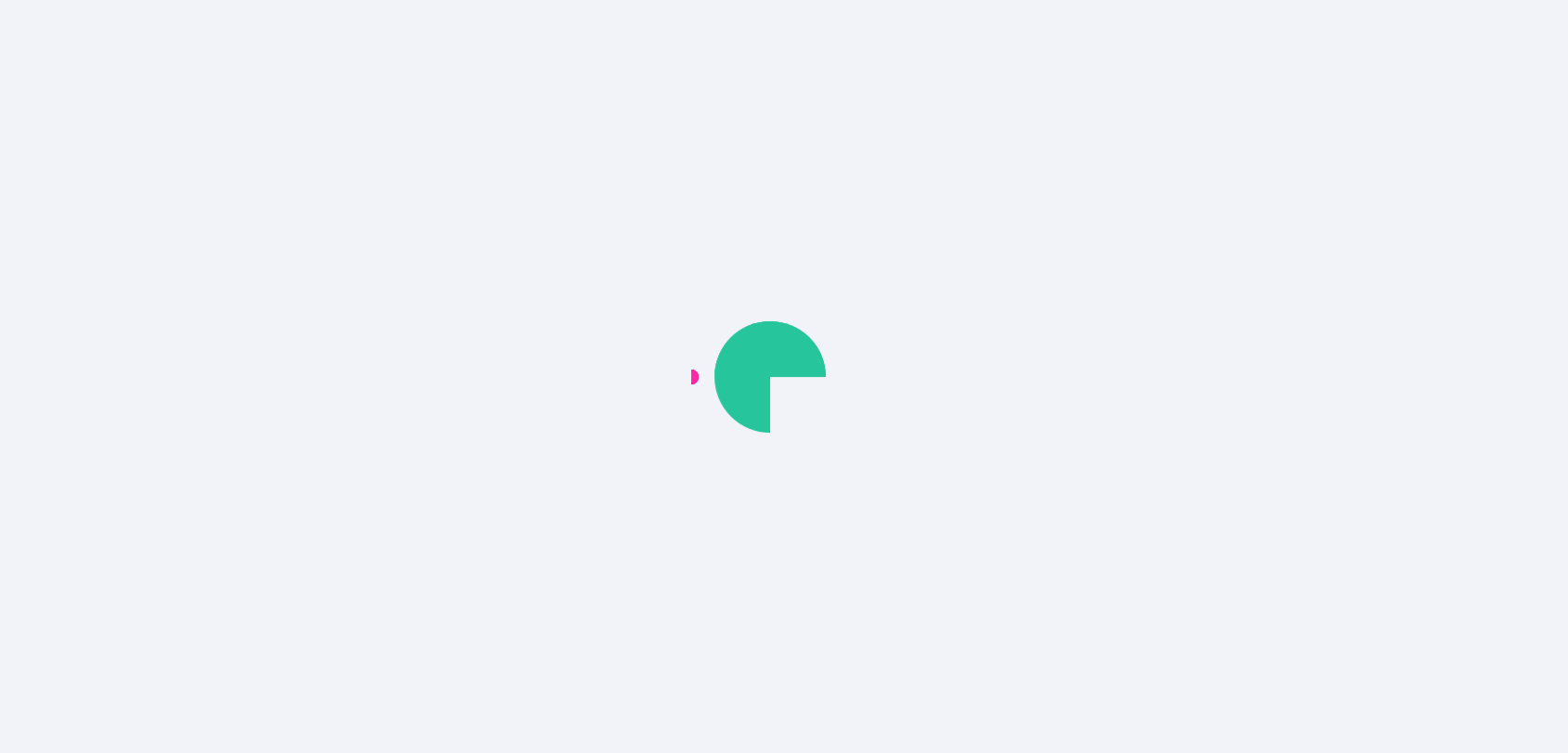
scroll to position [0, 0]
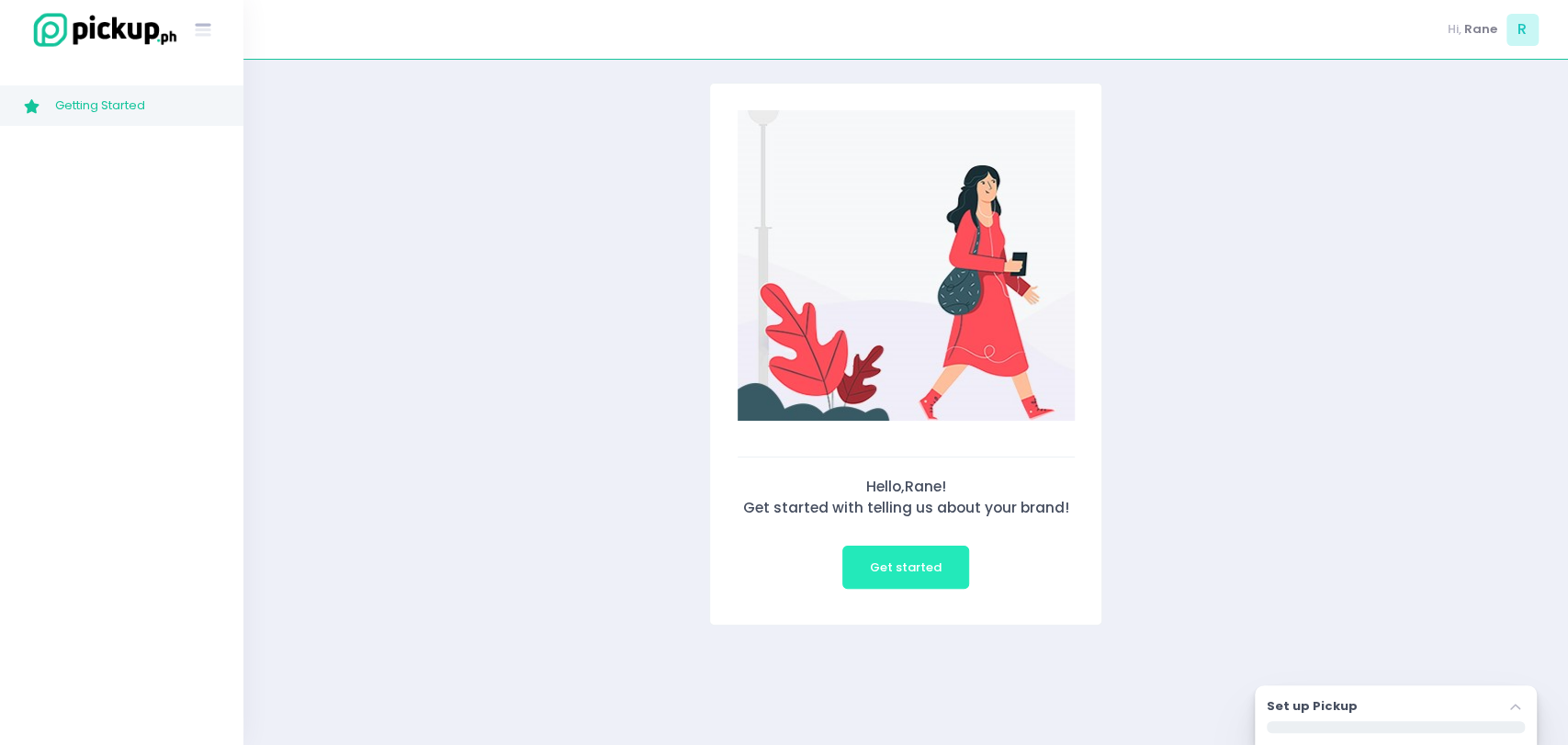
click at [901, 560] on span "Get started" at bounding box center [905, 567] width 72 height 18
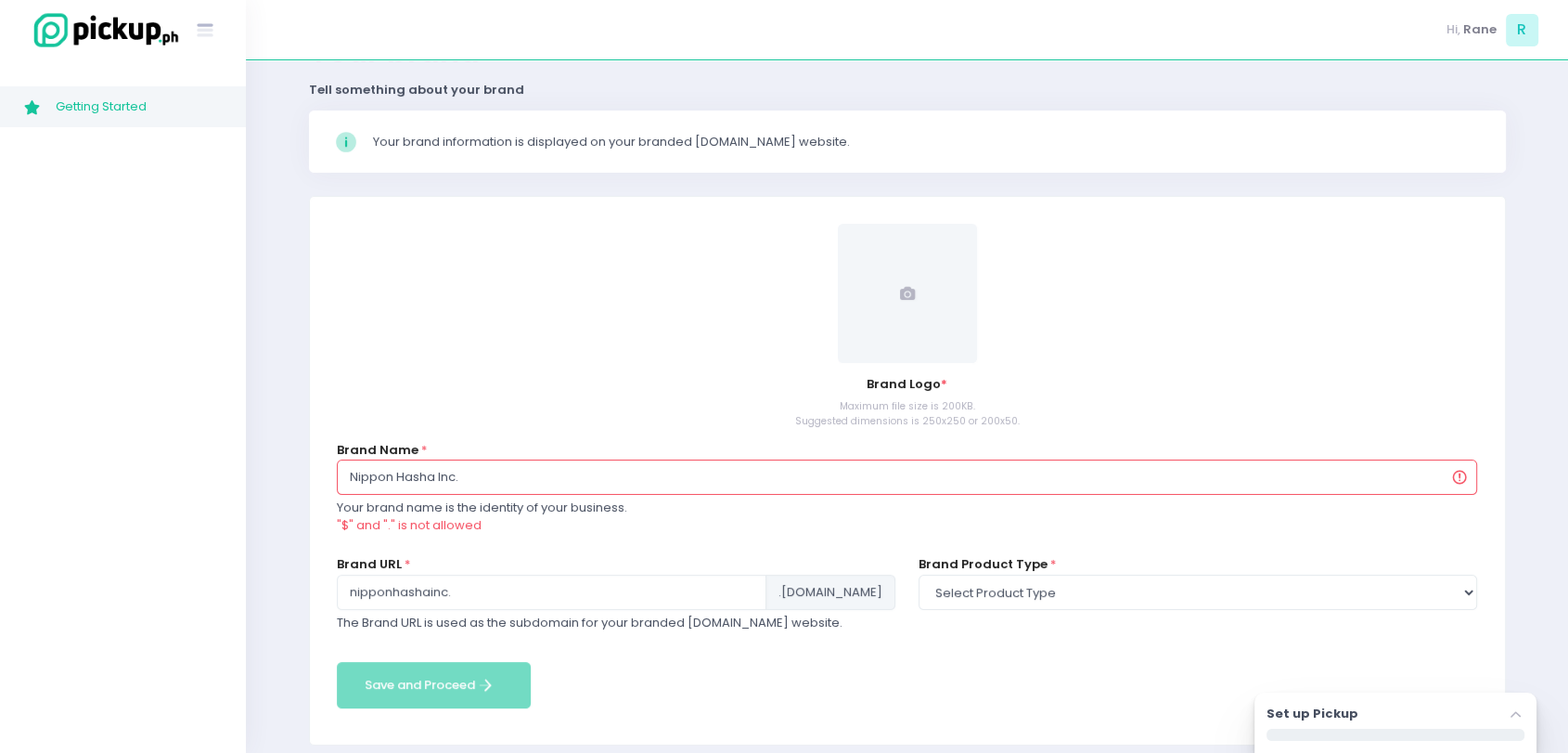
scroll to position [103, 0]
click at [530, 464] on input "Nippon Hasha Inc." at bounding box center [908, 476] width 1142 height 35
type input "K"
type input "k"
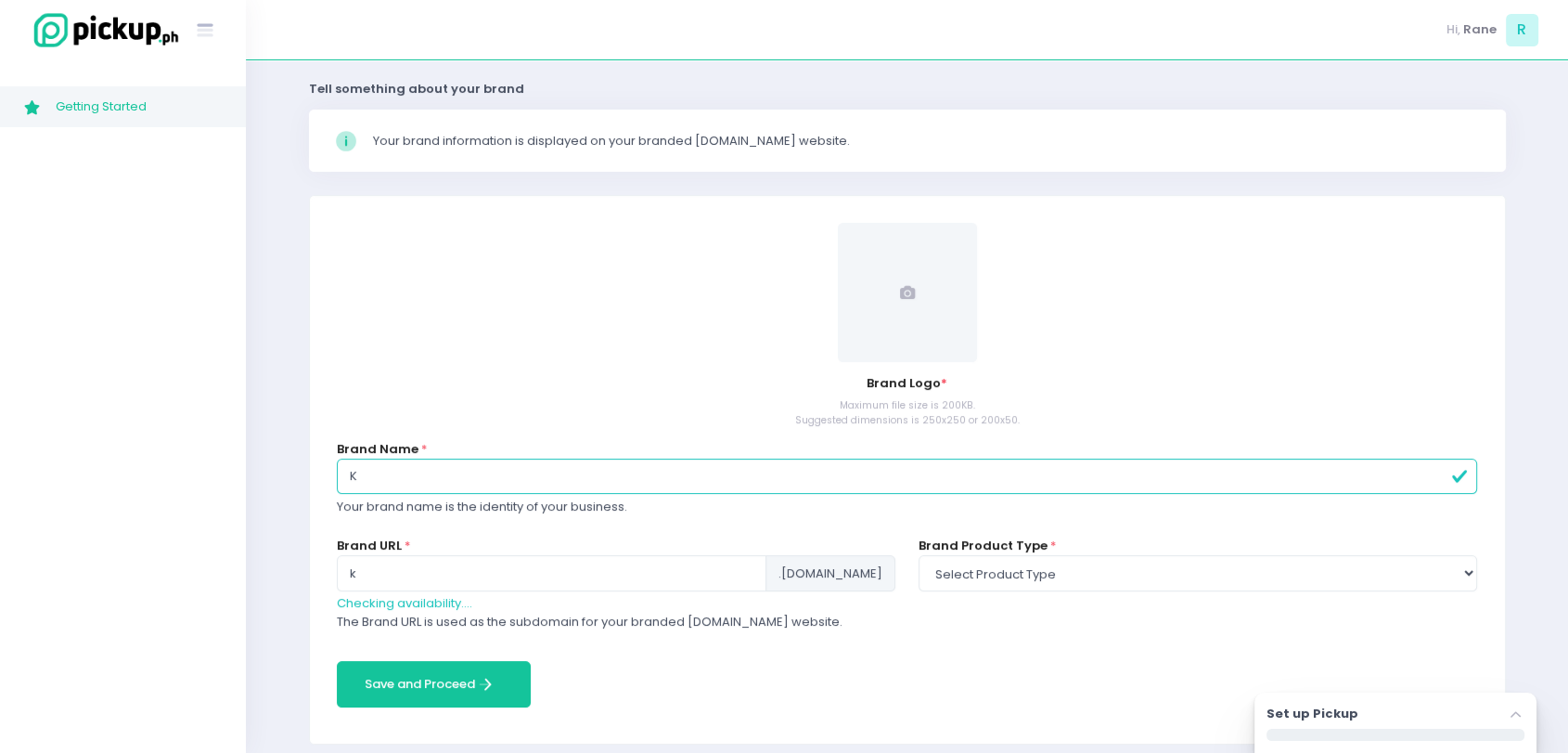
scroll to position [99, 0]
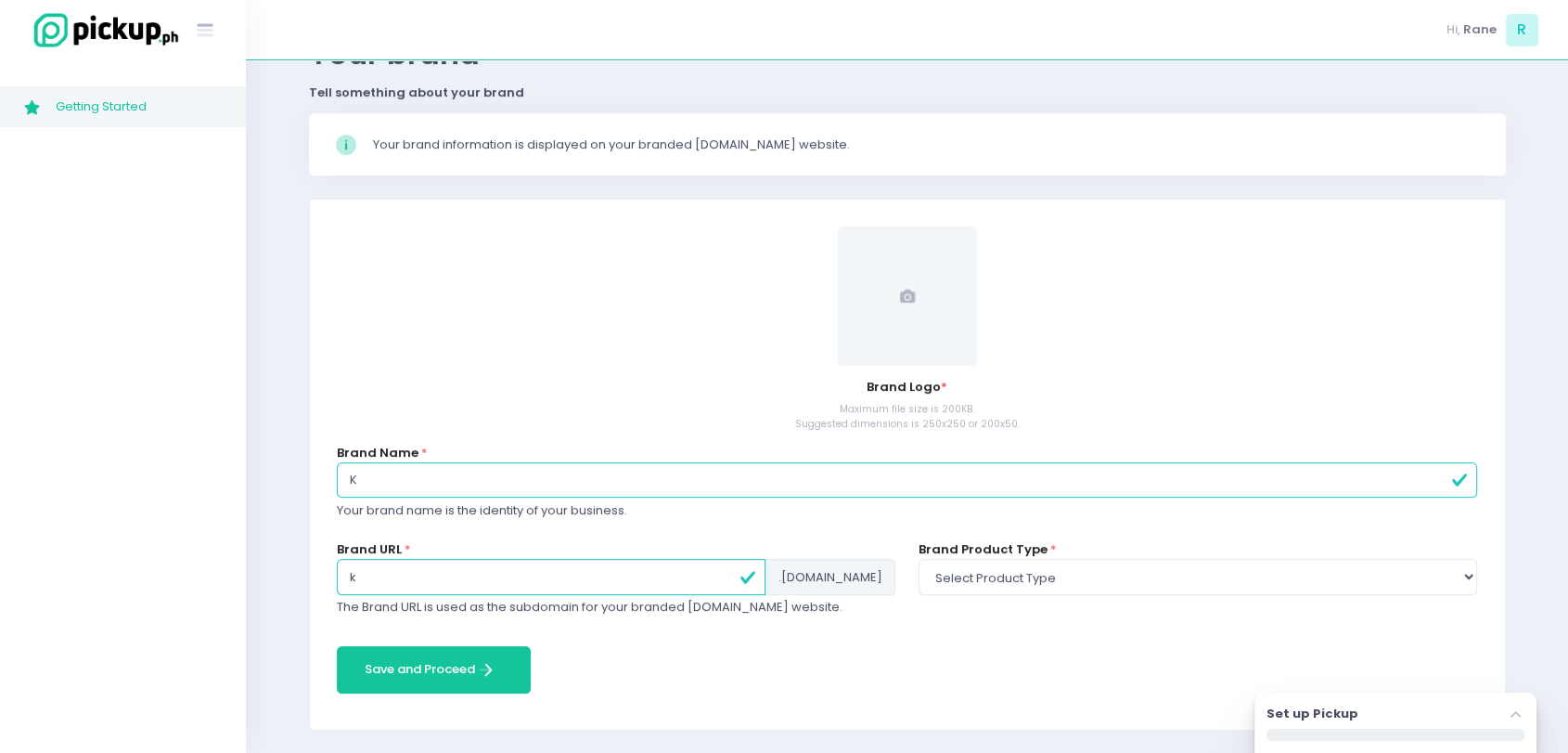
type input "Ka"
type input "ka"
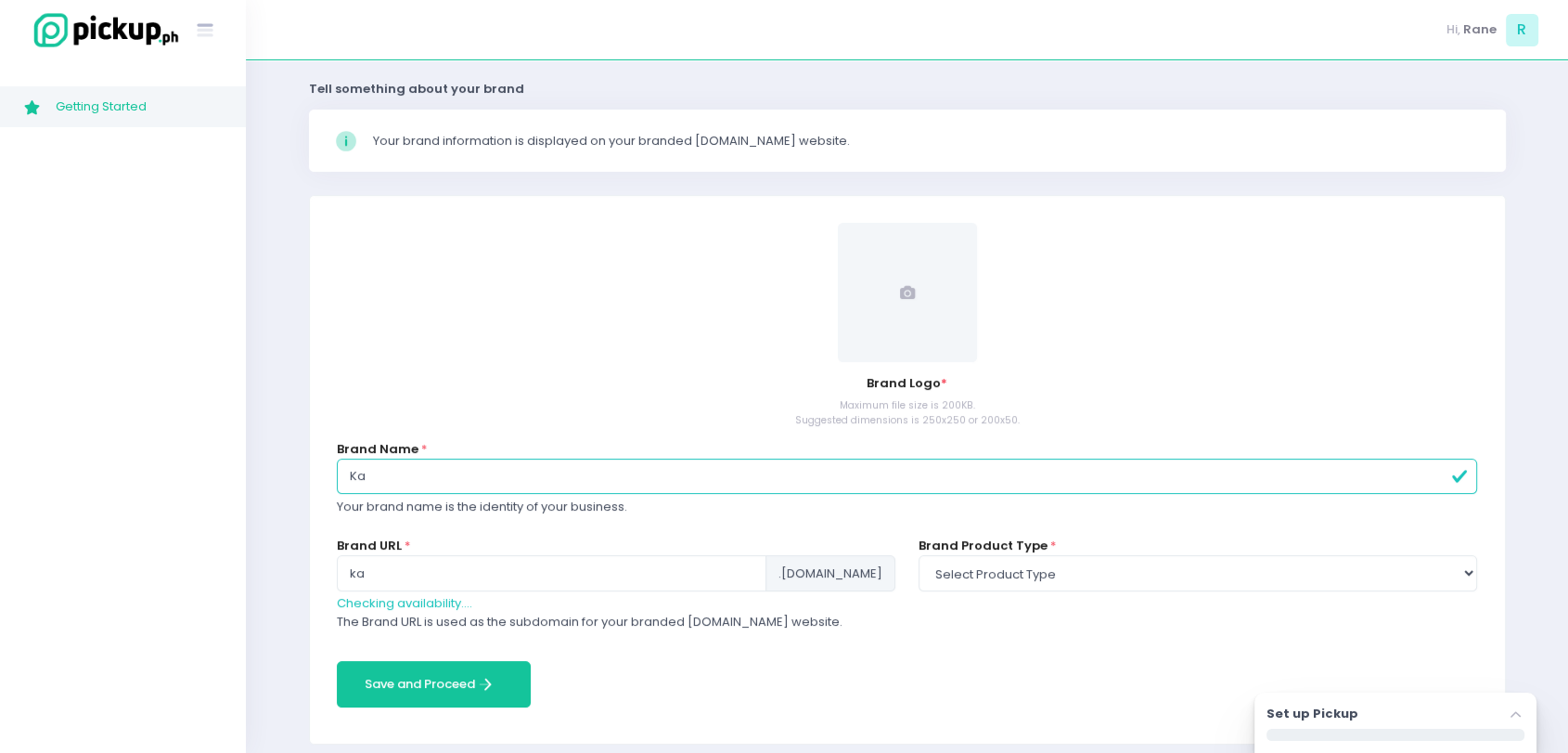
type input "Kaz"
type input "kaz"
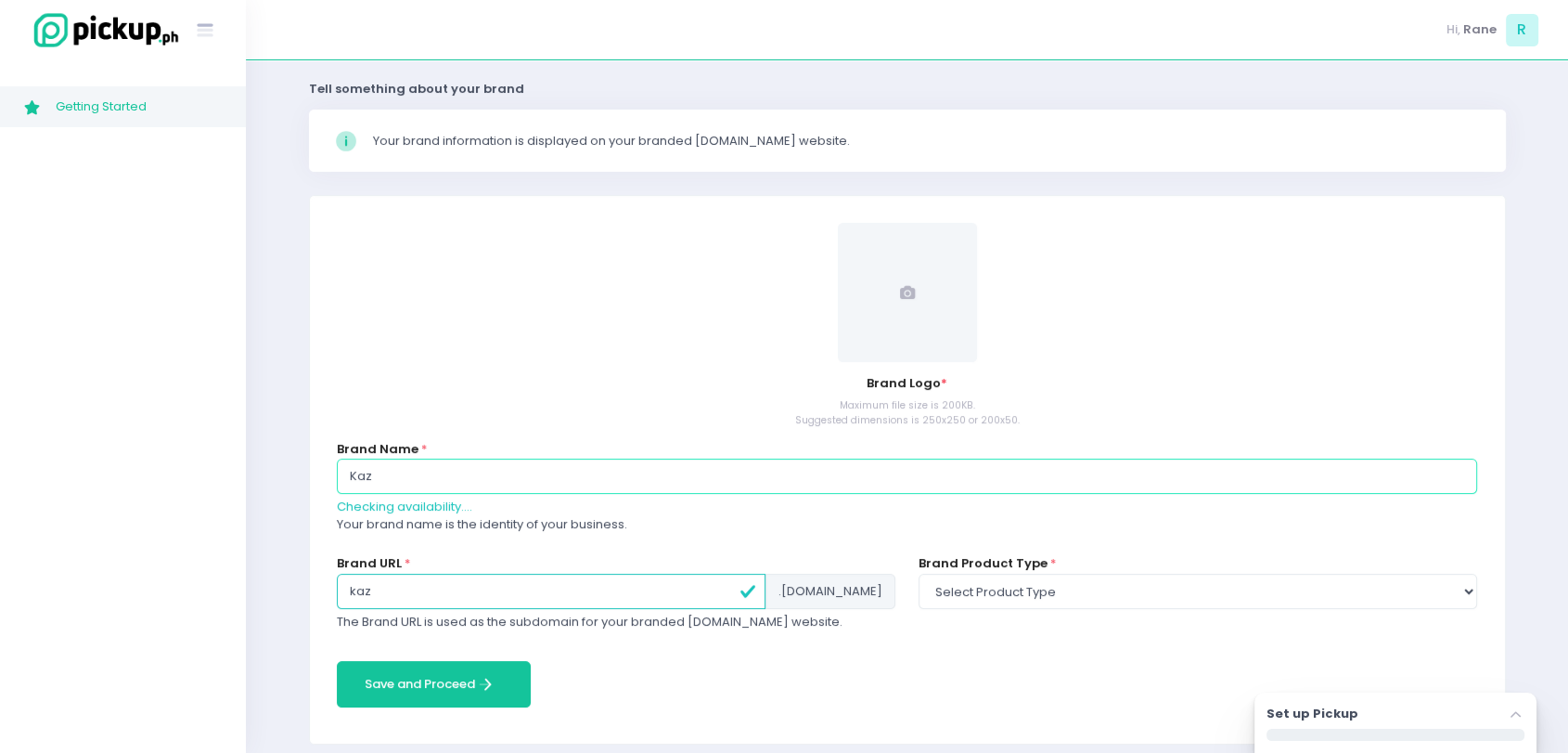
type input "Kazu"
type input "kazu"
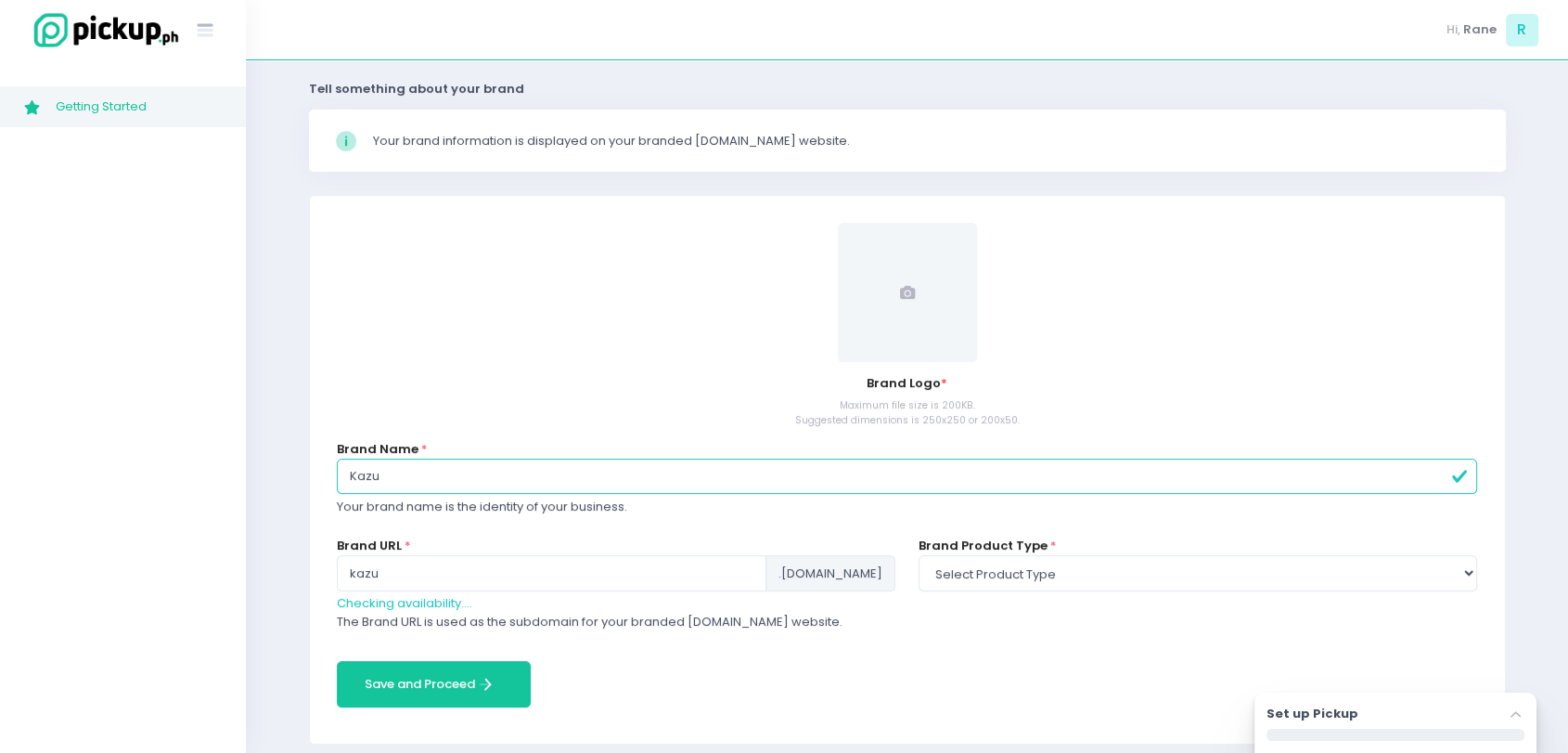
type input "Kazu C"
type input "kazuc"
type input "Kazu Ca"
type input "kazuca"
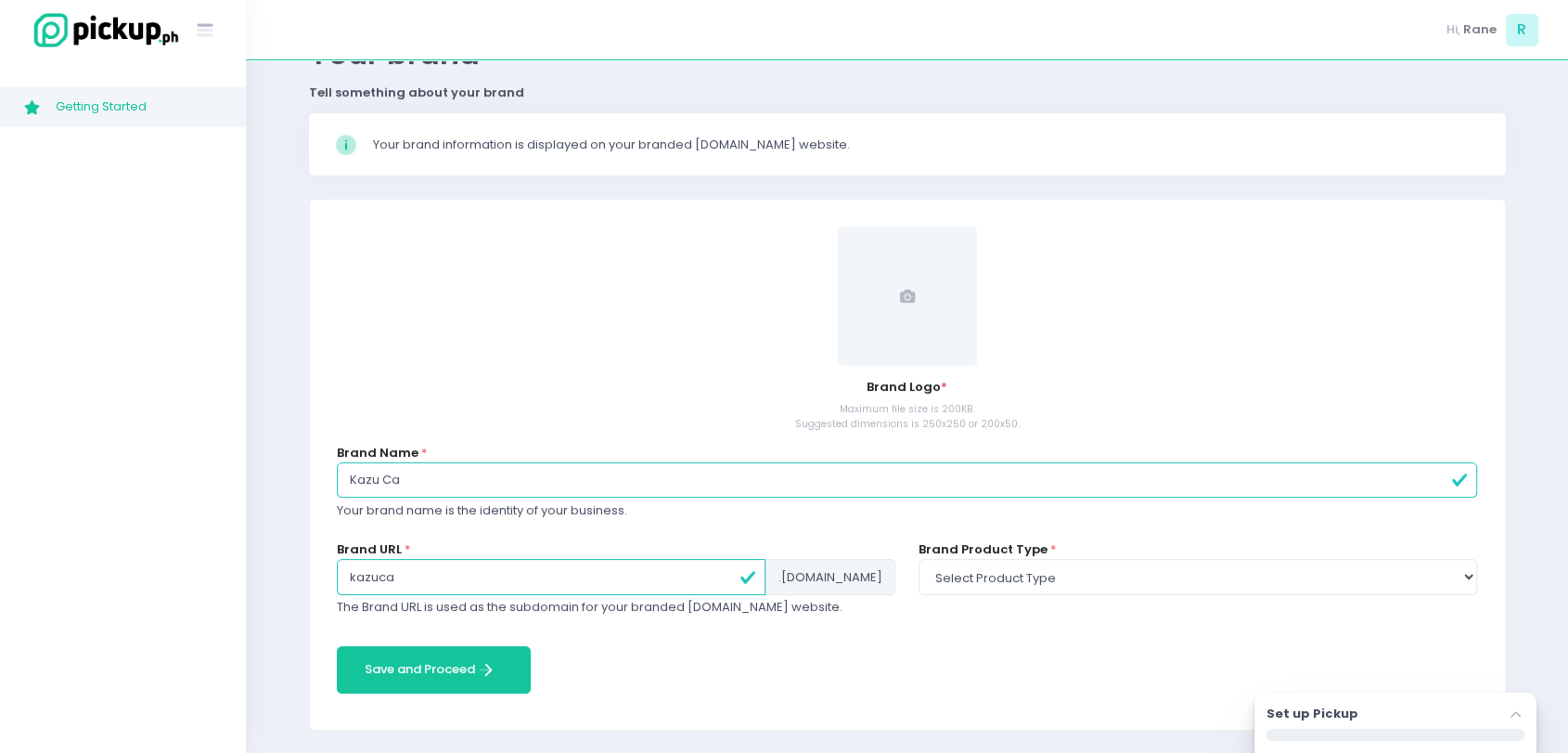
type input "Kazu Caf"
type input "kazucaf"
type input "Kazu Cafe"
type input "kazucafe"
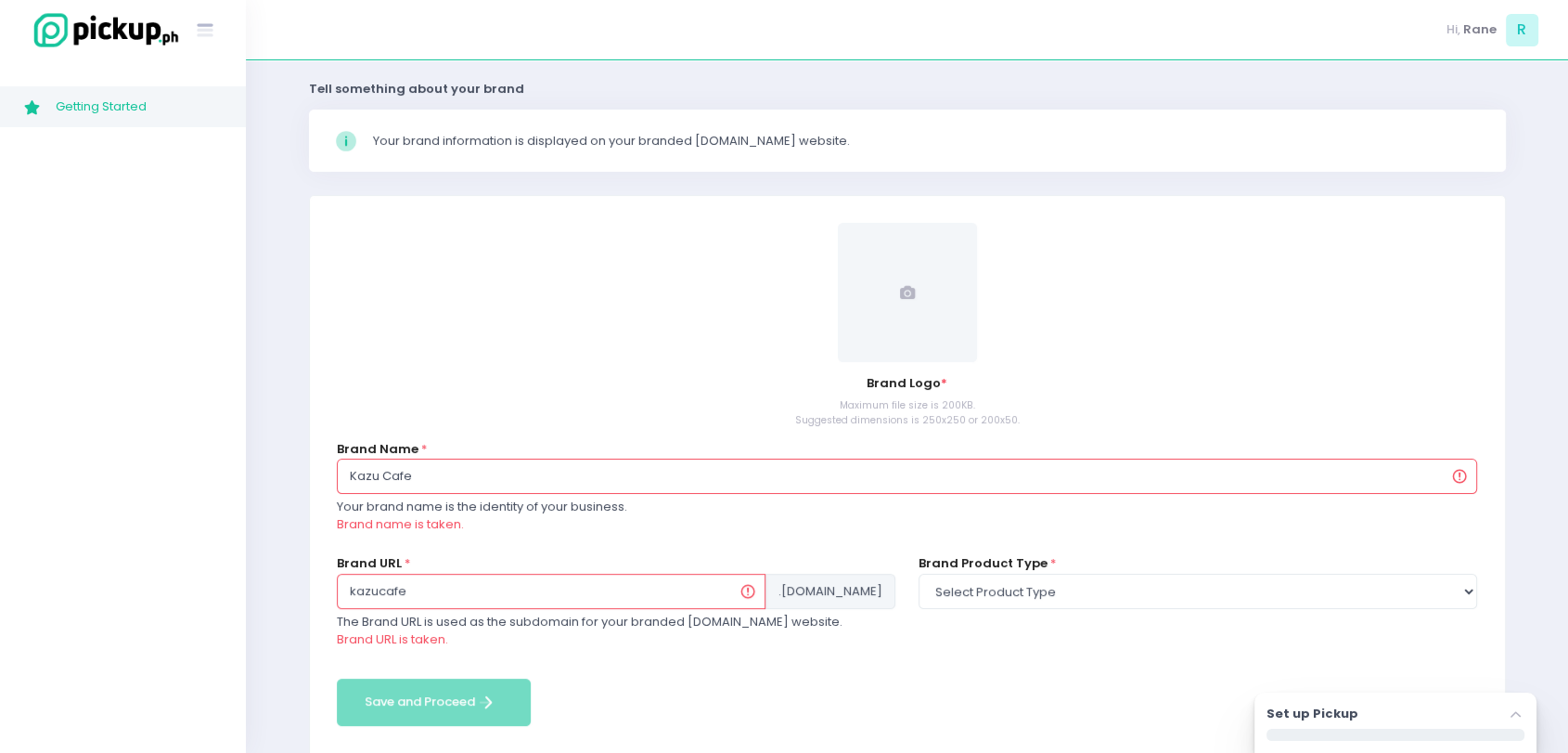
drag, startPoint x: 380, startPoint y: 476, endPoint x: 424, endPoint y: 476, distance: 44.0
click at [378, 477] on input "Kazu Cafe" at bounding box center [908, 476] width 1142 height 35
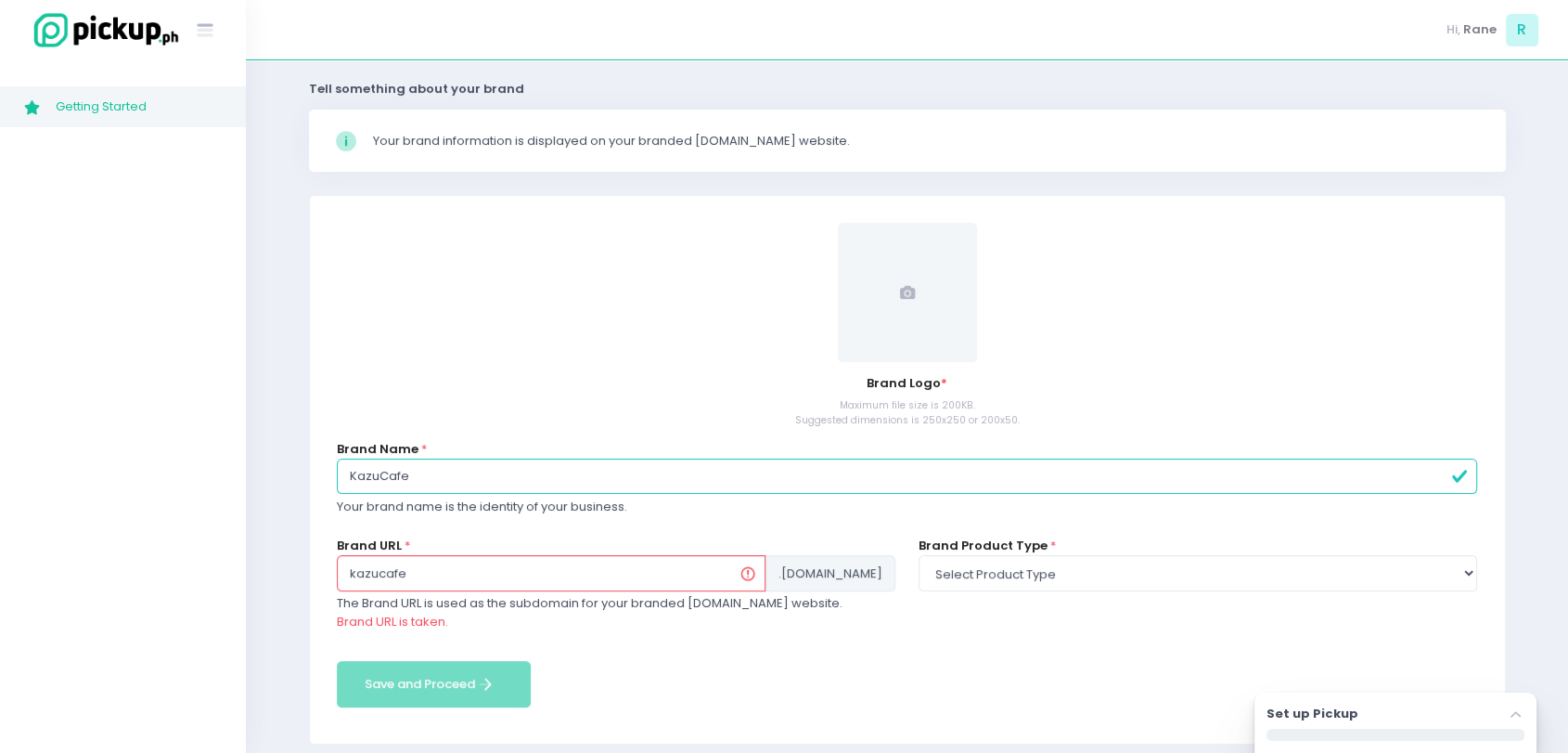
type input "Kazu Cafe"
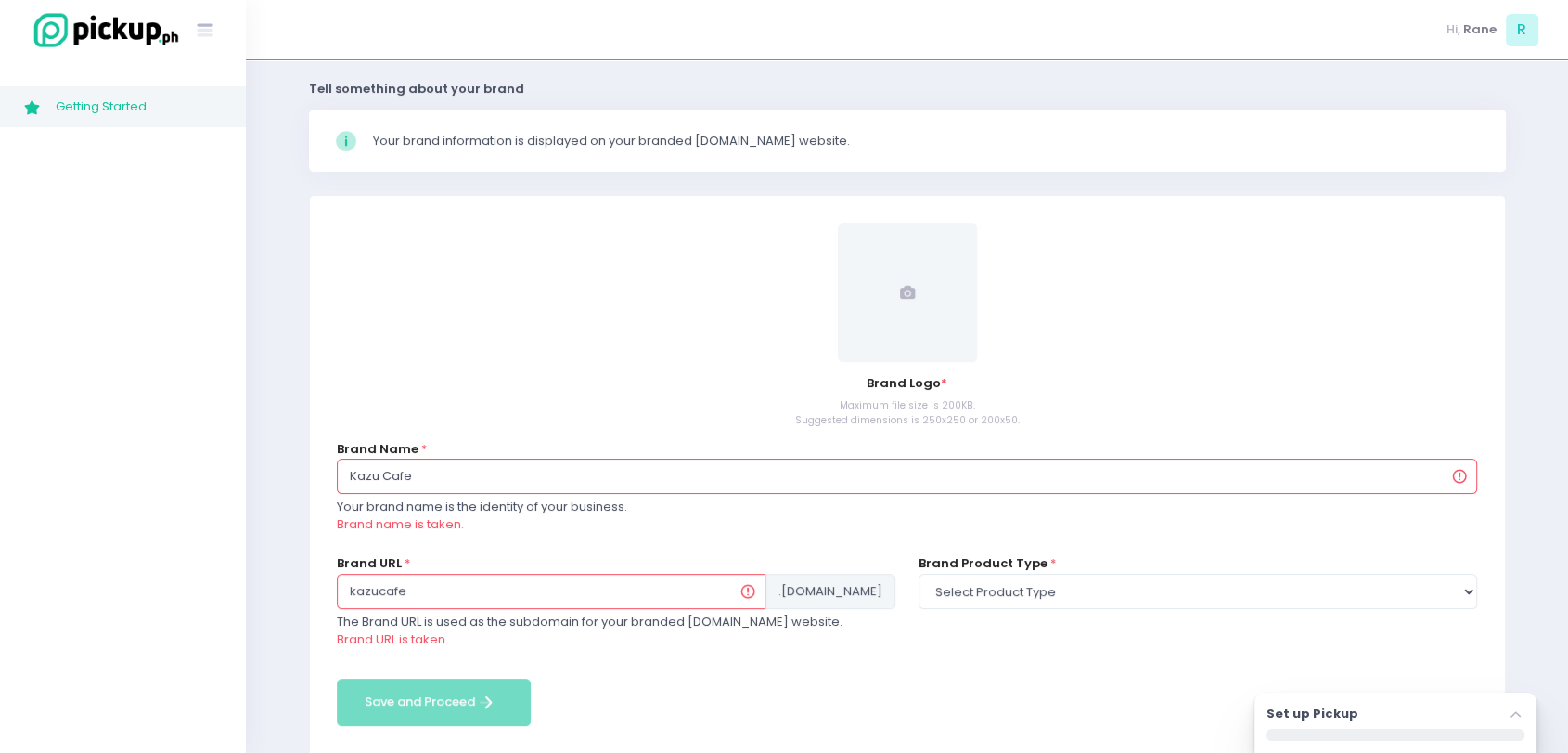
click at [618, 395] on div "Brand Logo * Maximum file size is 200KB. Suggested dimensions is 250x250 or 200…" at bounding box center [908, 400] width 1142 height 53
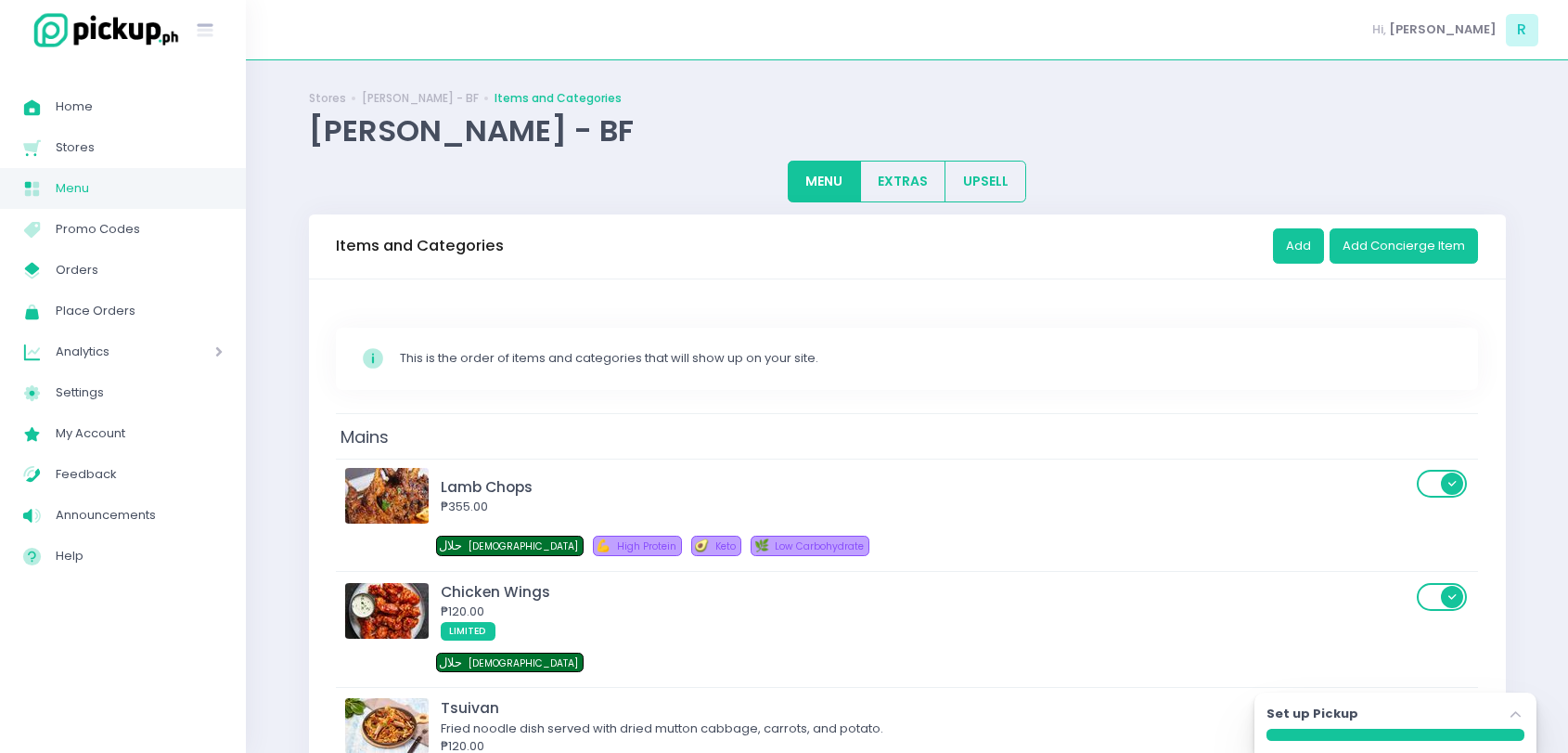
scroll to position [178, 0]
